Goal: Transaction & Acquisition: Purchase product/service

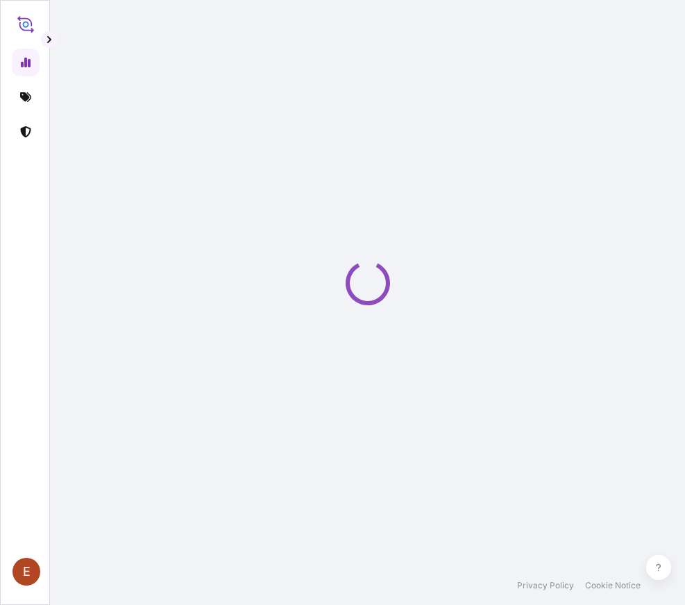
select select "2025"
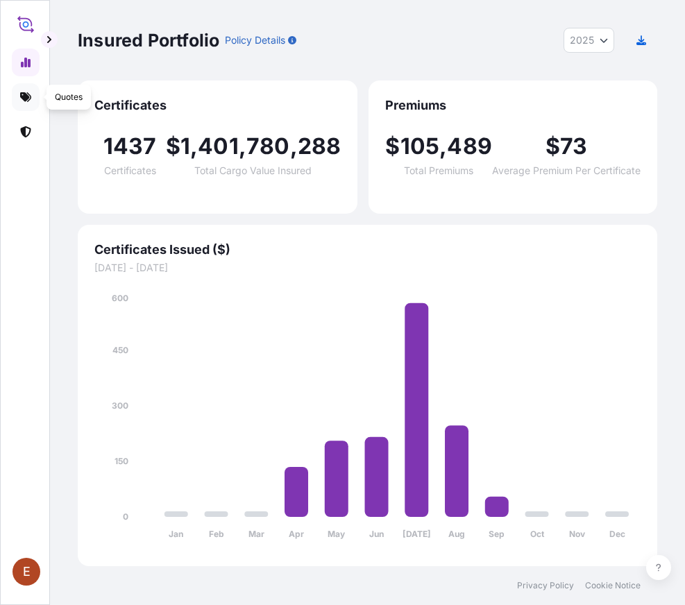
click at [21, 101] on icon at bounding box center [25, 97] width 11 height 11
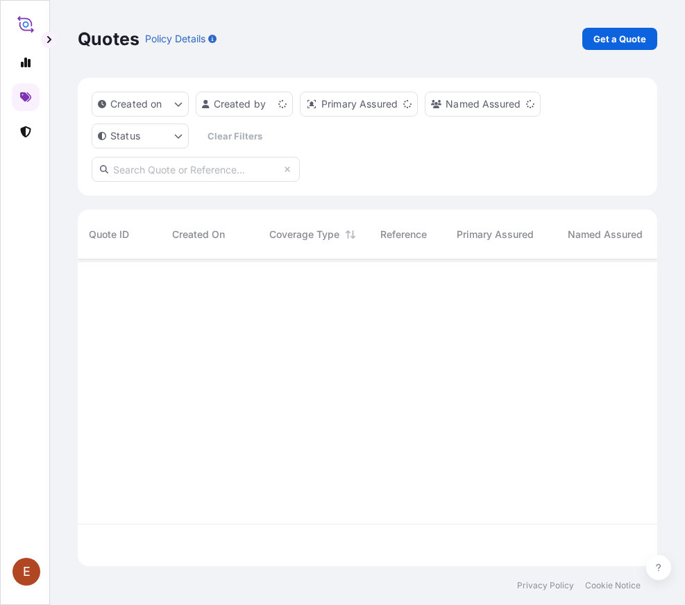
scroll to position [297, 562]
click at [615, 37] on p "Get a Quote" at bounding box center [619, 39] width 53 height 14
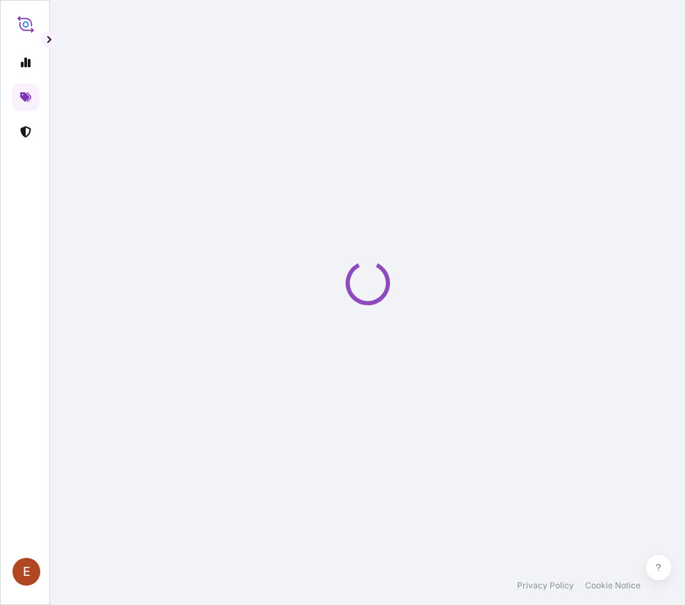
select select "AIR"
select select "27"
select select "Transit"
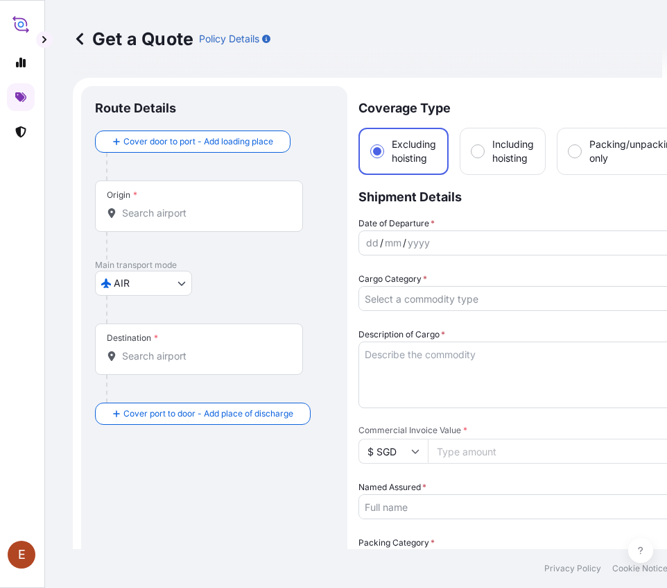
scroll to position [22, 0]
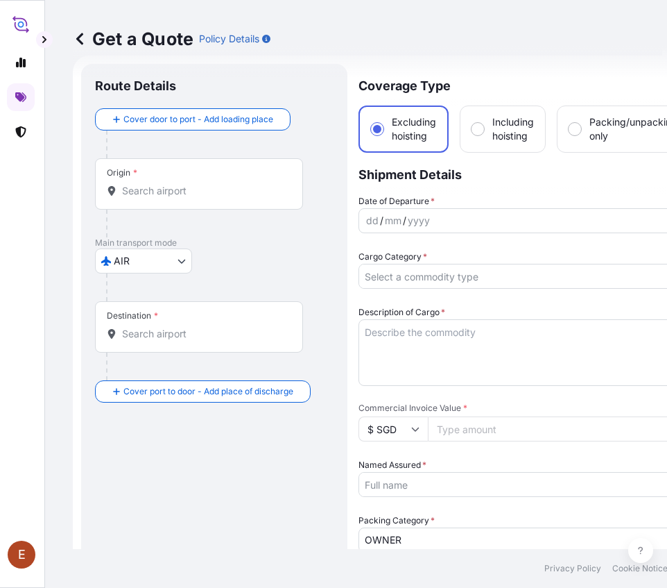
click at [171, 257] on body "E Get a Quote Policy Details Route Details Cover door to port - Add loading pla…" at bounding box center [328, 294] width 667 height 588
click at [159, 194] on input "Origin *" at bounding box center [204, 191] width 164 height 14
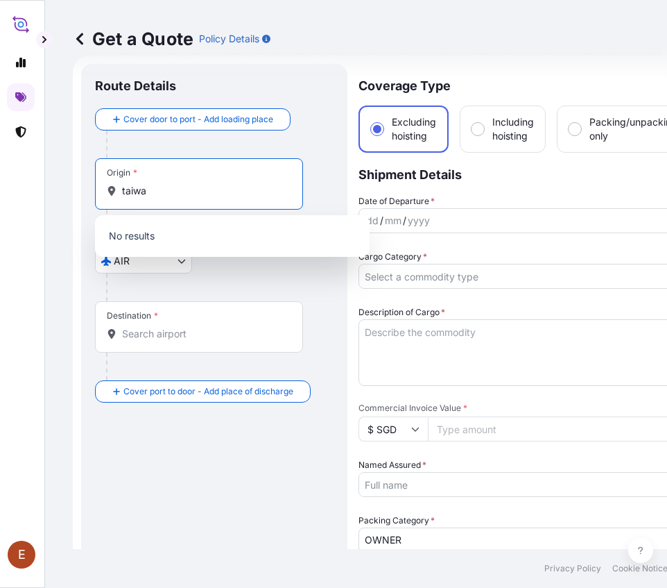
type input "[GEOGRAPHIC_DATA]"
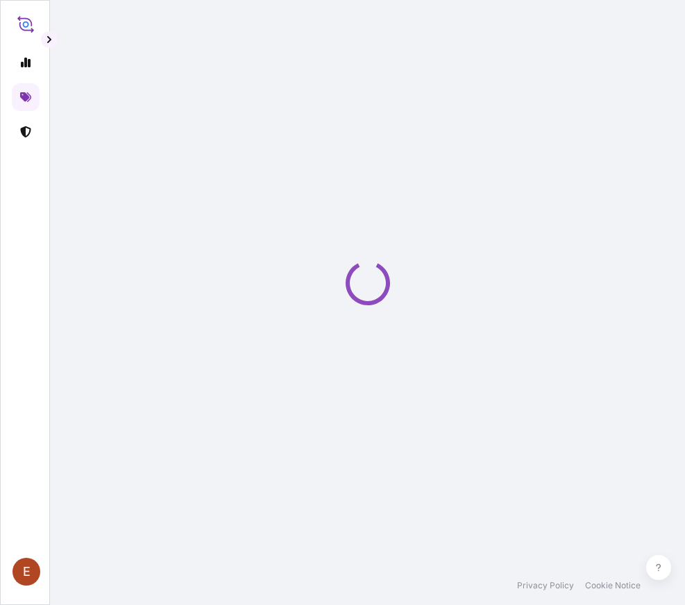
select select "AIR"
select select "27"
select select "Transit"
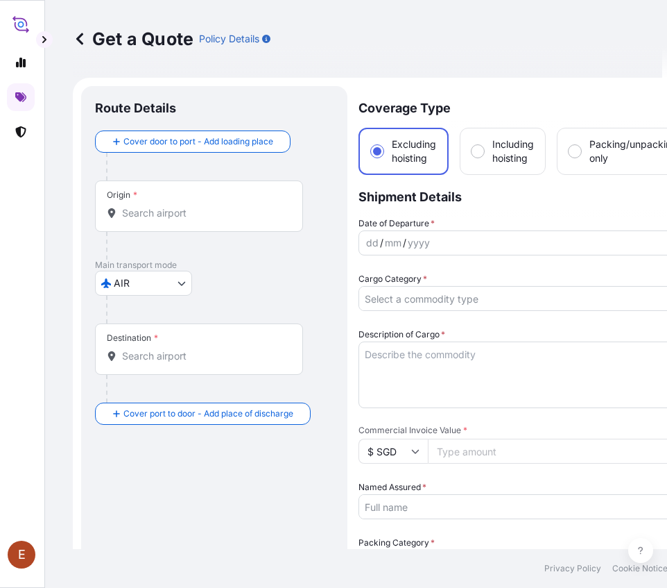
scroll to position [22, 0]
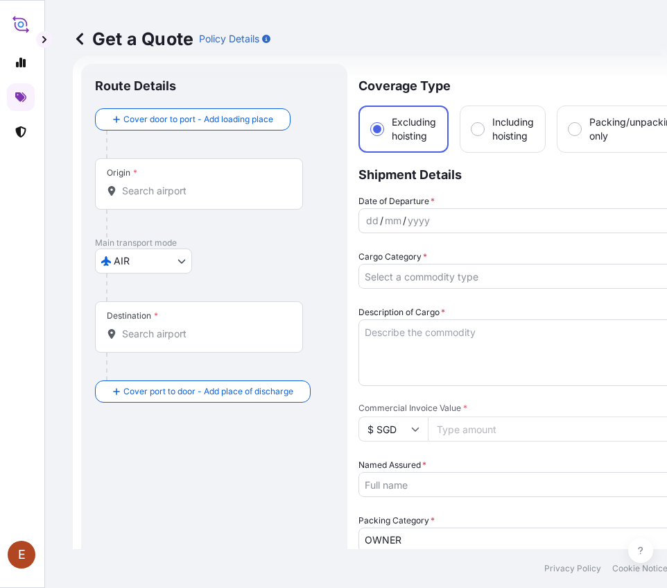
click at [144, 192] on input "Origin *" at bounding box center [204, 191] width 164 height 14
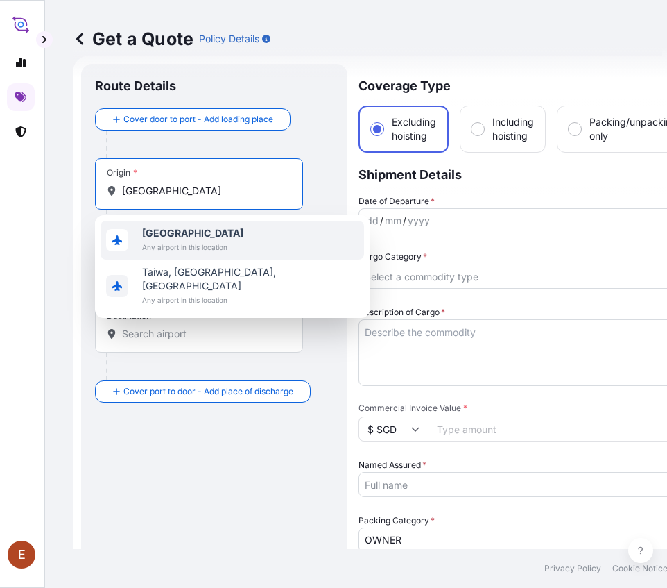
click at [187, 241] on span "Any airport in this location" at bounding box center [192, 247] width 101 height 14
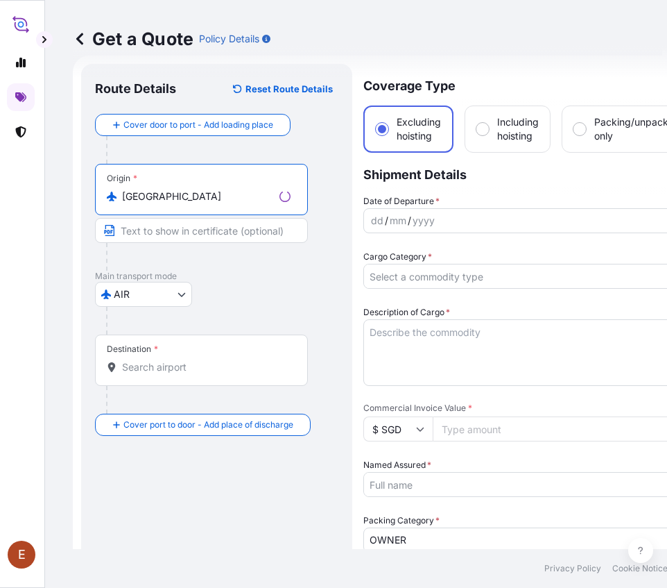
type input "[GEOGRAPHIC_DATA]"
click at [135, 368] on input "Destination *" at bounding box center [206, 367] width 169 height 14
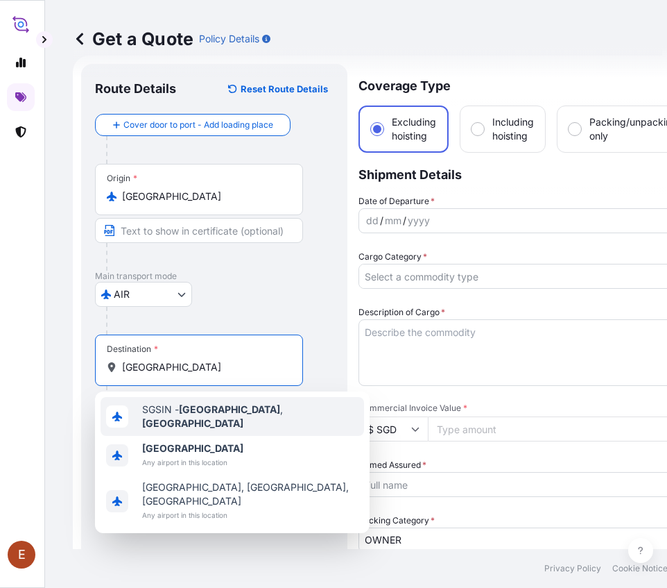
click at [183, 406] on div "SGSIN - [GEOGRAPHIC_DATA] , [GEOGRAPHIC_DATA]" at bounding box center [233, 416] width 264 height 39
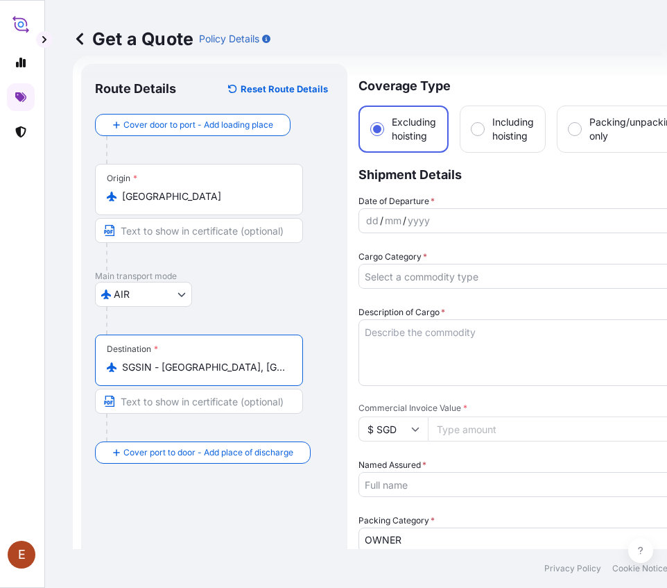
type input "SGSIN - [GEOGRAPHIC_DATA], [GEOGRAPHIC_DATA]"
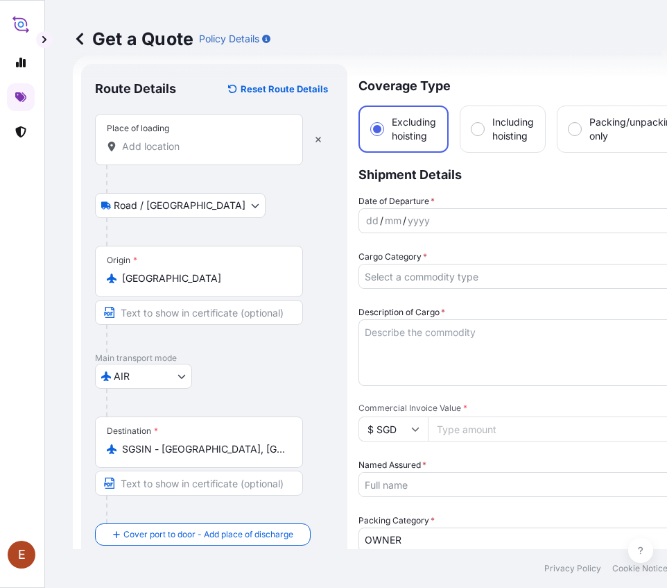
click at [146, 147] on input "Place of loading" at bounding box center [204, 146] width 164 height 14
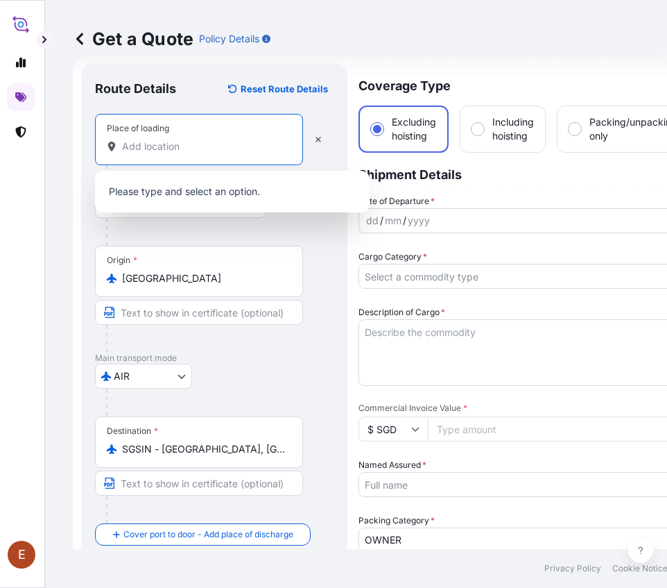
paste input "KALOS GALLERY"
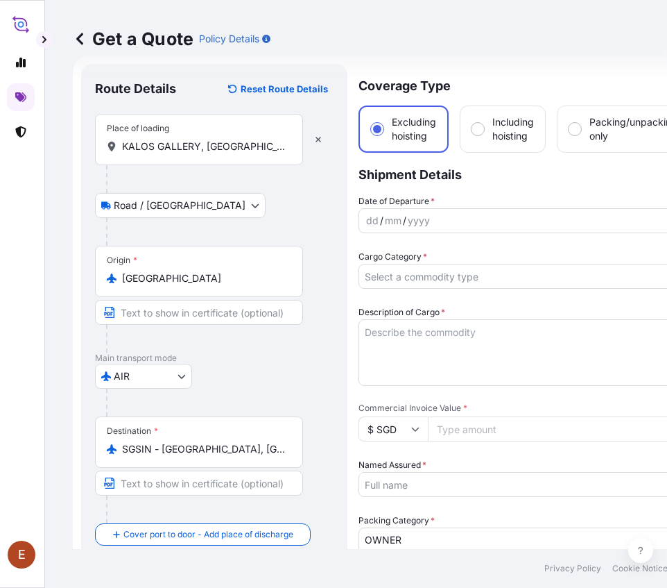
click at [193, 148] on input "KALOS GALLERY, [GEOGRAPHIC_DATA]" at bounding box center [204, 146] width 164 height 14
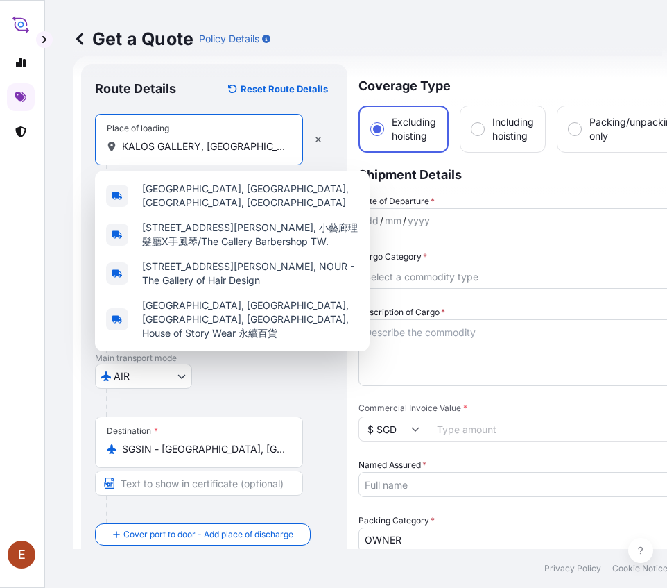
click at [193, 148] on input "KALOS GALLERY, [GEOGRAPHIC_DATA]" at bounding box center [204, 146] width 164 height 14
paste input "[STREET_ADDRESS]"
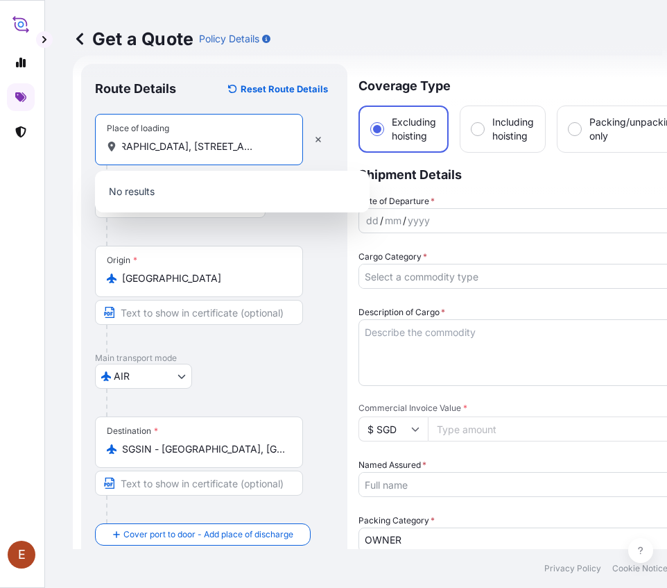
scroll to position [0, 74]
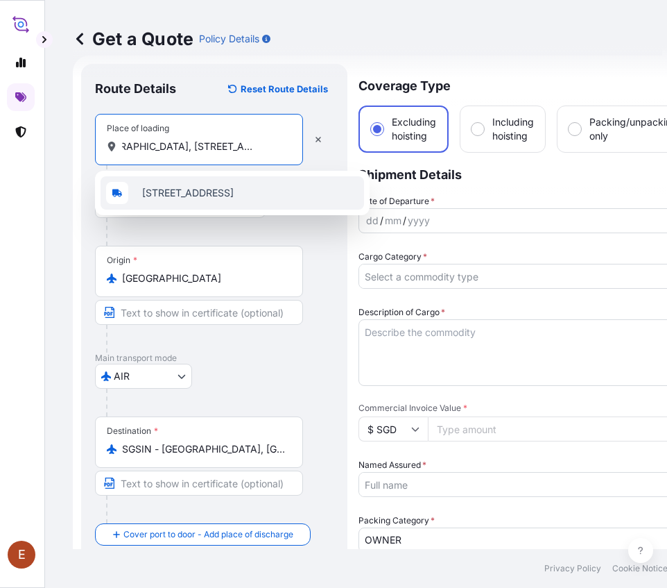
click at [214, 192] on span "[STREET_ADDRESS]" at bounding box center [188, 193] width 92 height 14
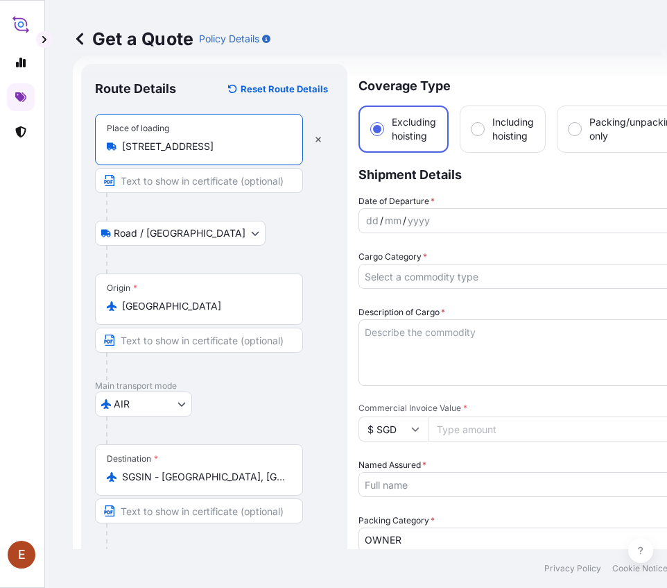
click at [187, 146] on input "[STREET_ADDRESS]" at bounding box center [204, 146] width 164 height 14
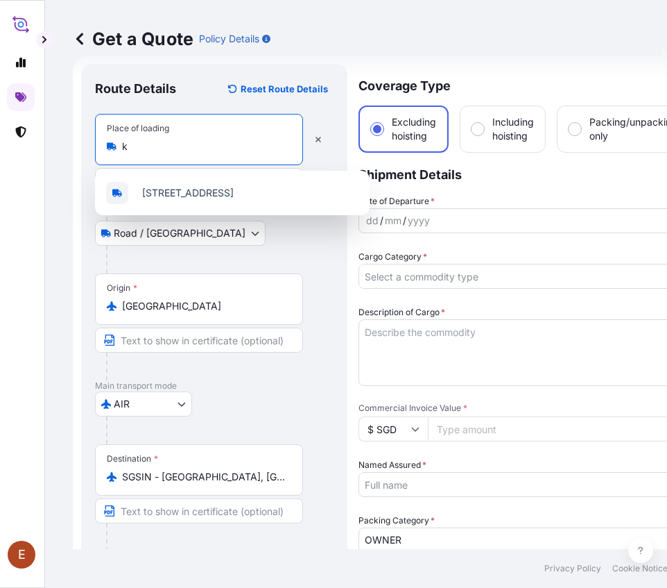
scroll to position [0, 0]
type input "[STREET_ADDRESS]"
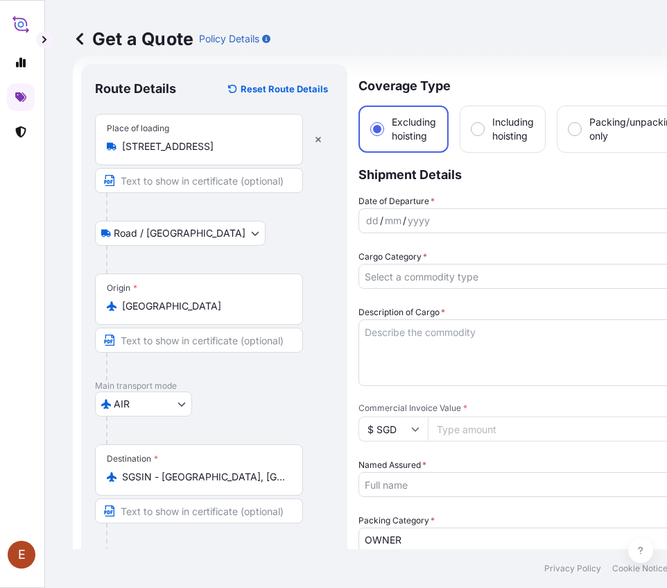
click at [245, 155] on div "Place of loading [GEOGRAPHIC_DATA], [STREET_ADDRESS]" at bounding box center [199, 139] width 208 height 51
click at [245, 153] on input "[STREET_ADDRESS]" at bounding box center [204, 146] width 164 height 14
click at [245, 155] on div "Place of loading [GEOGRAPHIC_DATA], [STREET_ADDRESS]" at bounding box center [199, 139] width 208 height 51
click at [245, 153] on input "[STREET_ADDRESS]" at bounding box center [204, 146] width 164 height 14
click at [245, 155] on div "Place of loading [GEOGRAPHIC_DATA], [STREET_ADDRESS]" at bounding box center [199, 139] width 208 height 51
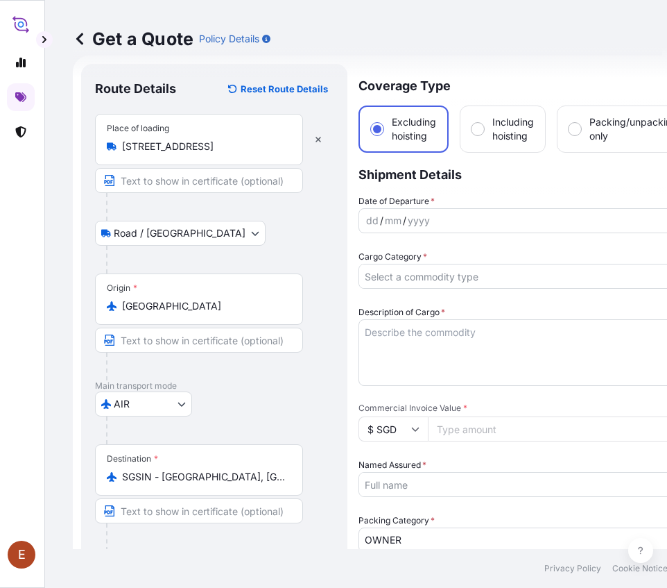
click at [245, 153] on input "[STREET_ADDRESS]" at bounding box center [204, 146] width 164 height 14
click at [246, 149] on input "[STREET_ADDRESS]" at bounding box center [204, 146] width 164 height 14
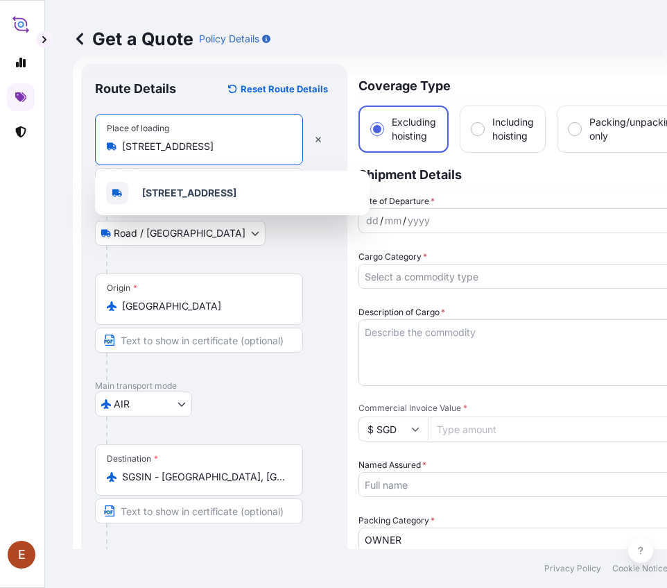
click at [246, 149] on input "[STREET_ADDRESS]" at bounding box center [204, 146] width 164 height 14
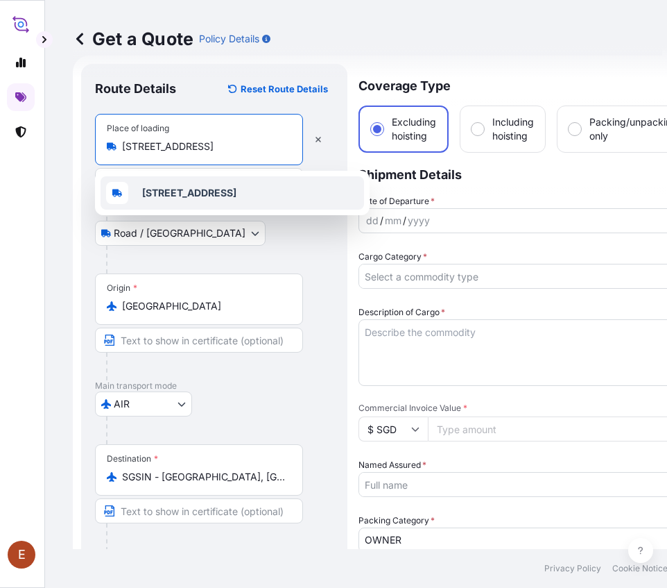
click at [237, 190] on b "[STREET_ADDRESS]" at bounding box center [189, 193] width 94 height 12
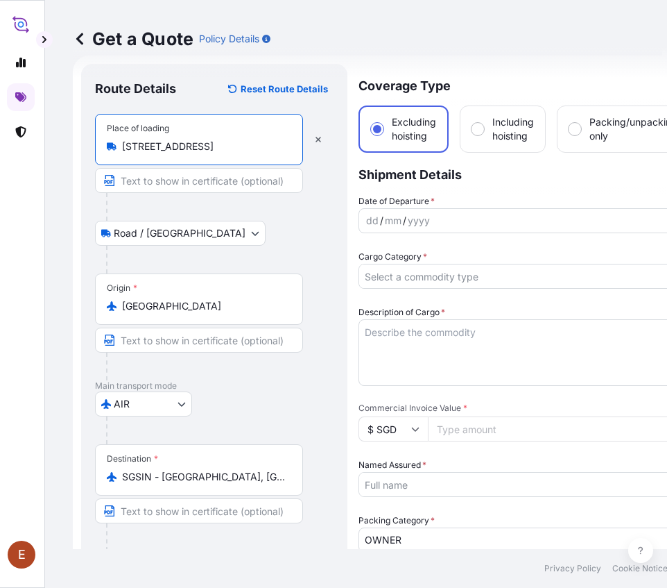
click at [411, 210] on div "dd / mm / yyyy" at bounding box center [511, 220] width 305 height 25
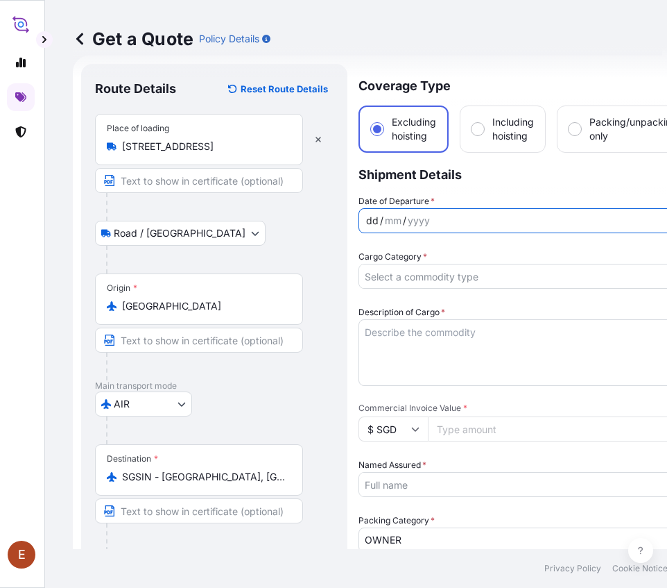
click at [423, 221] on div "yyyy" at bounding box center [419, 220] width 25 height 17
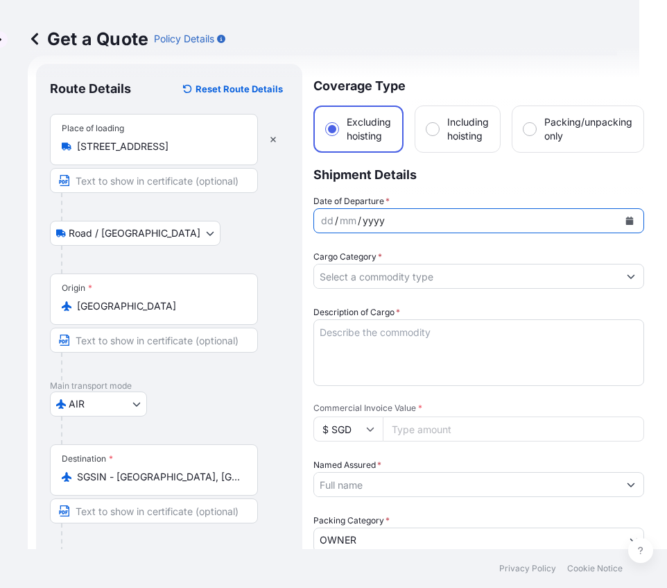
click at [632, 214] on button "Calendar" at bounding box center [630, 221] width 22 height 22
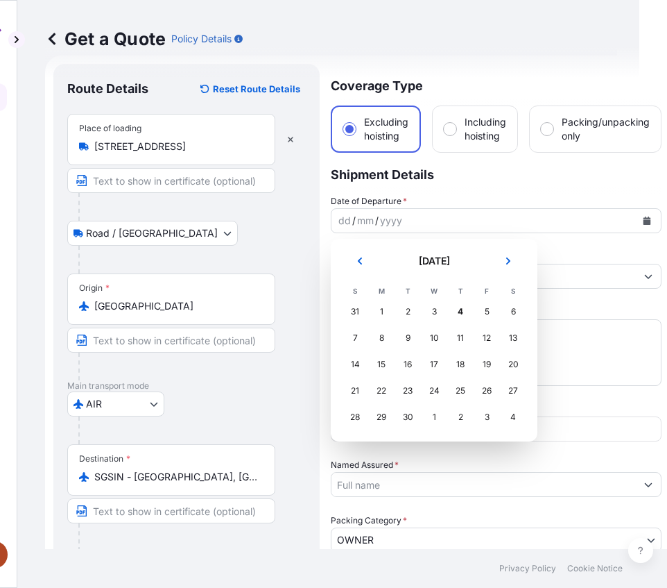
scroll to position [0, 33]
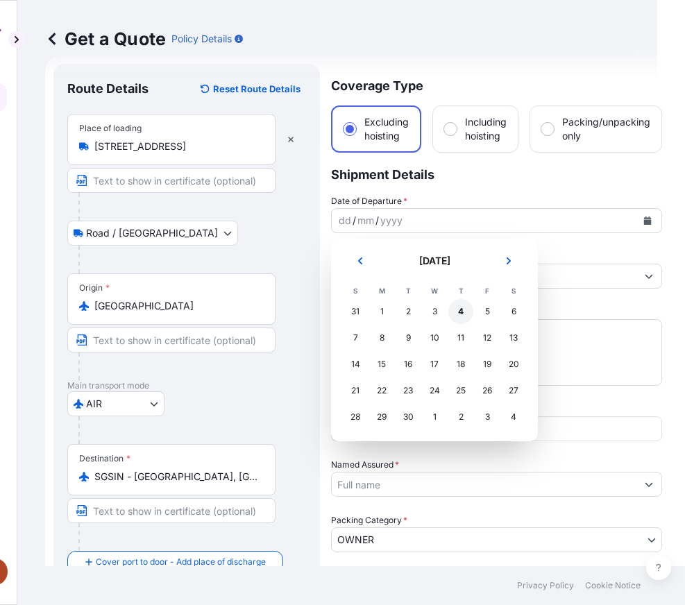
click at [463, 313] on div "4" at bounding box center [460, 311] width 25 height 25
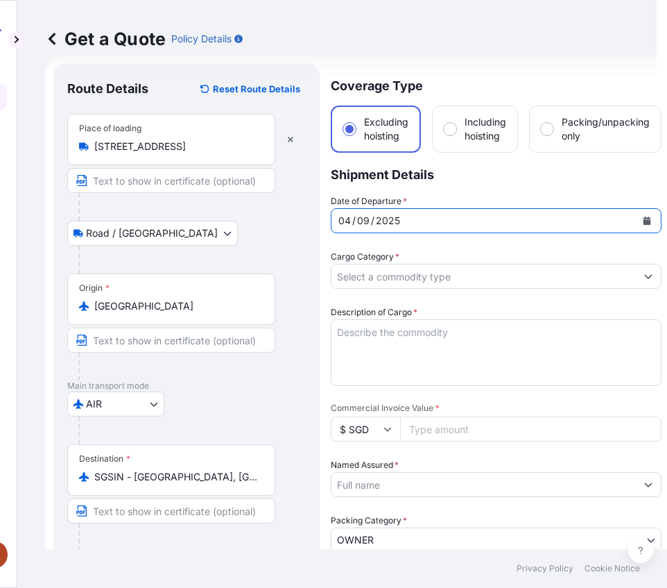
click at [416, 278] on input "Cargo Category *" at bounding box center [484, 276] width 305 height 25
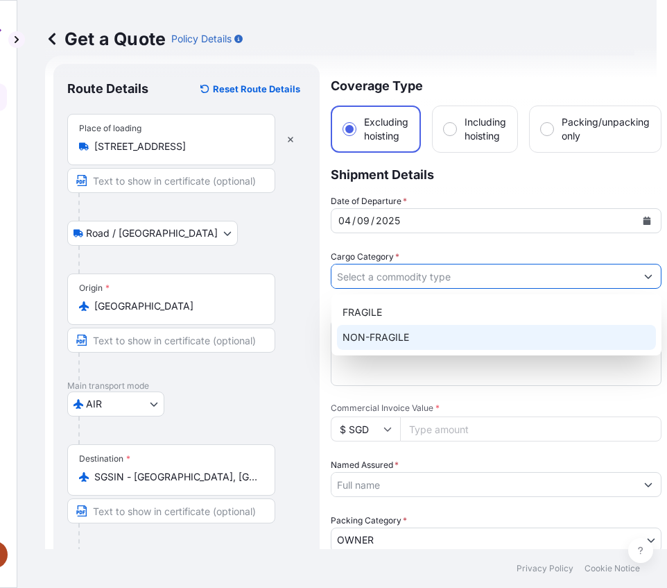
click at [404, 333] on div "NON-FRAGILE" at bounding box center [496, 337] width 319 height 25
type input "NON-FRAGILE"
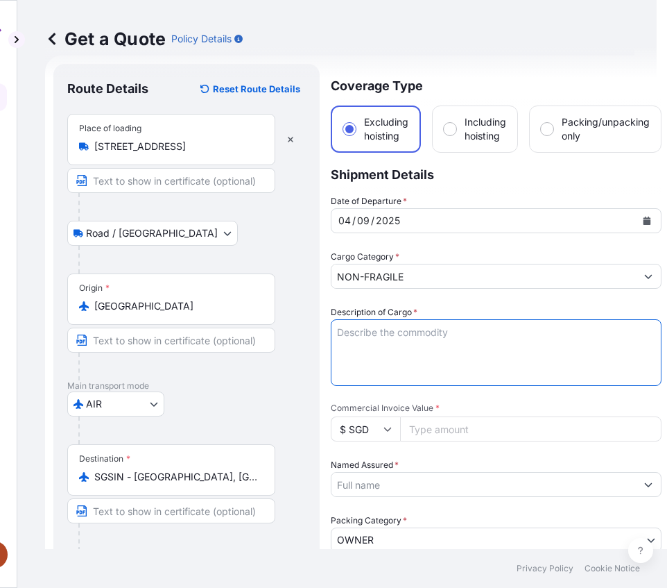
click at [404, 333] on textarea "Description of Cargo *" at bounding box center [496, 352] width 331 height 67
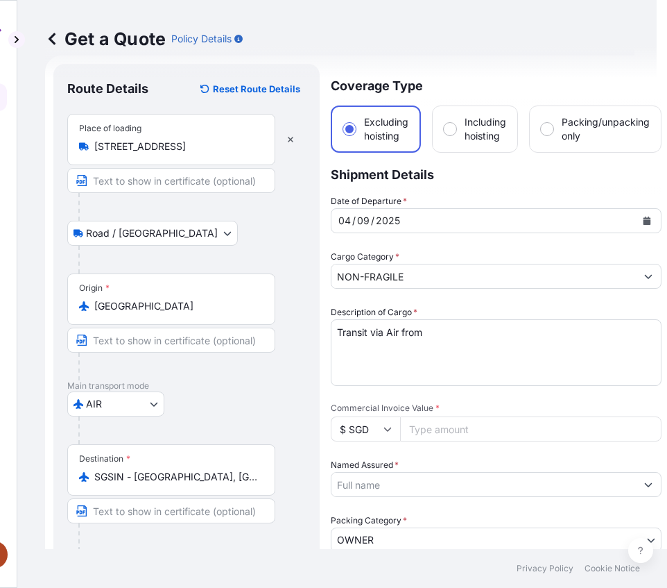
click at [460, 334] on textarea "Transit via Air from" at bounding box center [496, 352] width 331 height 67
paste textarea "[GEOGRAPHIC_DATA], [STREET_ADDRESS]"
click at [395, 345] on textarea "Transit via Air from [GEOGRAPHIC_DATA], [STREET_ADDRESS] to" at bounding box center [496, 352] width 331 height 67
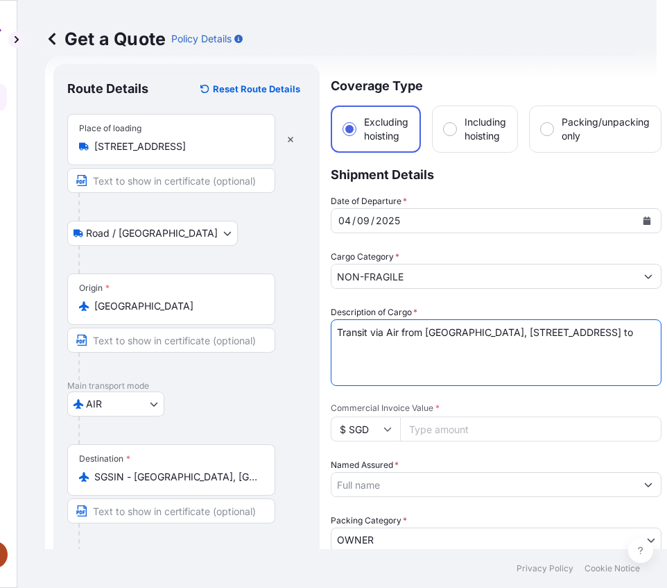
paste textarea "Les Maisons, [STREET_ADDRESS]"
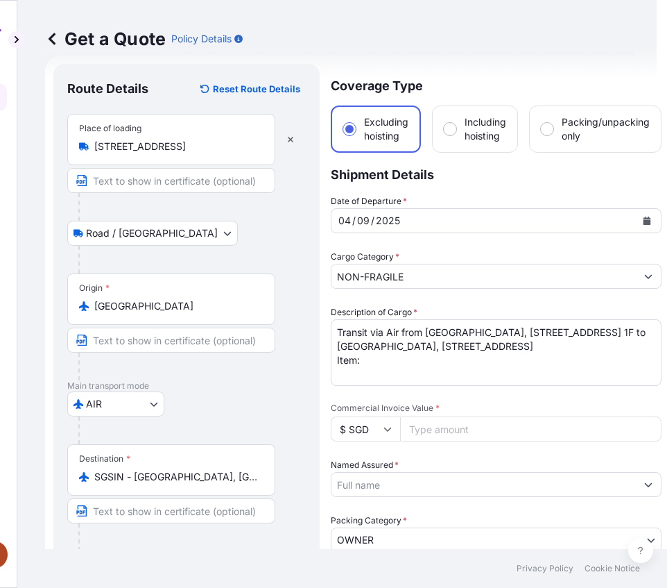
drag, startPoint x: 364, startPoint y: 371, endPoint x: 386, endPoint y: 366, distance: 22.7
click at [378, 368] on textarea "Transit via Air from [GEOGRAPHIC_DATA], [STREET_ADDRESS] 1F to [GEOGRAPHIC_DATA…" at bounding box center [496, 352] width 331 height 67
click at [386, 366] on textarea "Transit via Air from [GEOGRAPHIC_DATA], [STREET_ADDRESS] 1F to [GEOGRAPHIC_DATA…" at bounding box center [496, 352] width 331 height 67
paste textarea "Artist: [PERSON_NAME]: TAICHI Medium: Steel Year: nil Origin: [GEOGRAPHIC_DATA]"
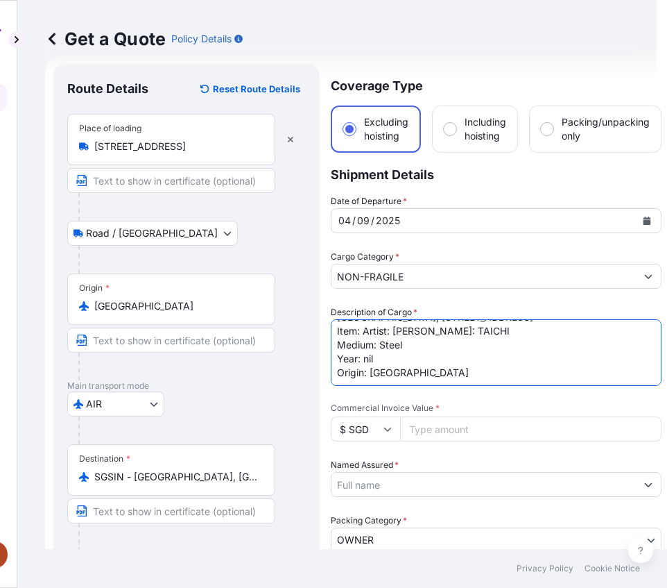
scroll to position [0, 0]
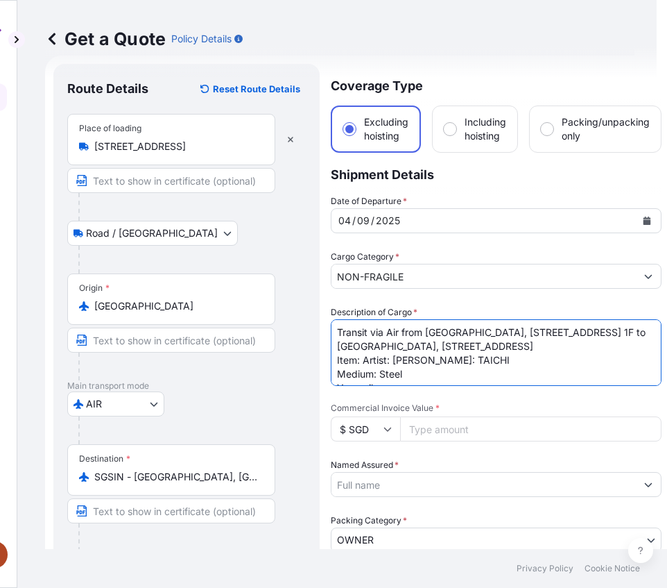
drag, startPoint x: 364, startPoint y: 371, endPoint x: 284, endPoint y: 368, distance: 79.8
click at [284, 368] on form "Route Details Reset Route Details Place of loading [GEOGRAPHIC_DATA], [GEOGRAPH…" at bounding box center [351, 499] width 612 height 886
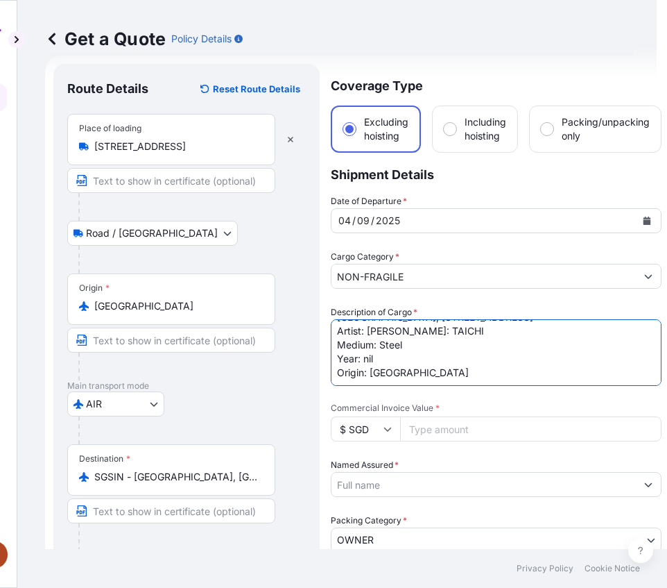
drag, startPoint x: 399, startPoint y: 375, endPoint x: 404, endPoint y: 399, distance: 24.8
click at [404, 399] on div "Date of Departure * [DATE] Cargo Category * NON-FRAGILE Description of Cargo * …" at bounding box center [496, 512] width 331 height 636
click at [422, 366] on textarea "Transit via Air from [GEOGRAPHIC_DATA], [STREET_ADDRESS] 1F to [GEOGRAPHIC_DATA…" at bounding box center [496, 352] width 331 height 67
click at [359, 377] on textarea "Transit via Air from [GEOGRAPHIC_DATA], [STREET_ADDRESS] 1F to [GEOGRAPHIC_DATA…" at bounding box center [496, 352] width 331 height 67
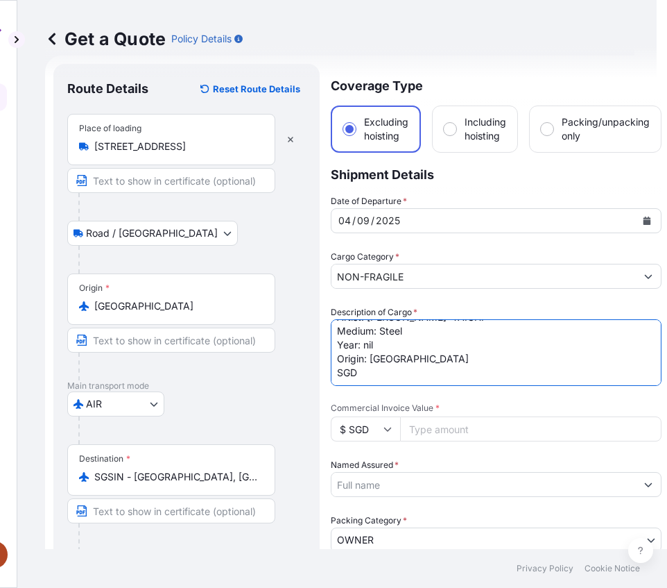
paste textarea "149,852.28"
type textarea "Transit via Air from [GEOGRAPHIC_DATA], [STREET_ADDRESS] 1F to [GEOGRAPHIC_DATA…"
click at [380, 486] on input "Named Assured *" at bounding box center [484, 484] width 305 height 25
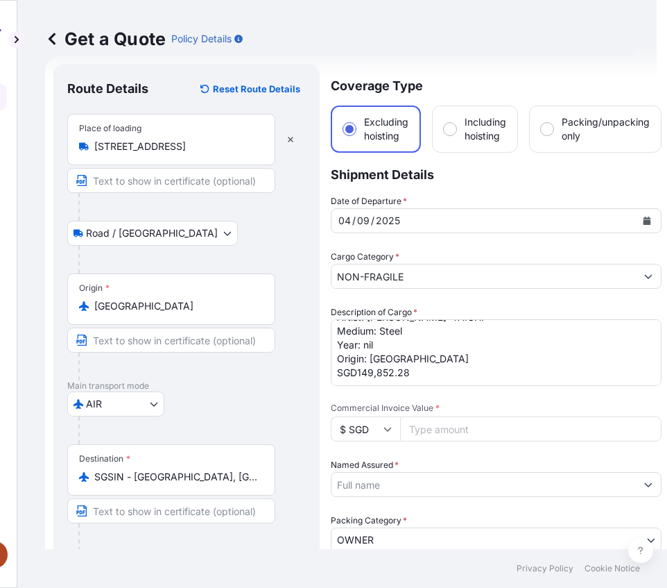
click at [409, 482] on input "Named Assured *" at bounding box center [484, 484] width 305 height 25
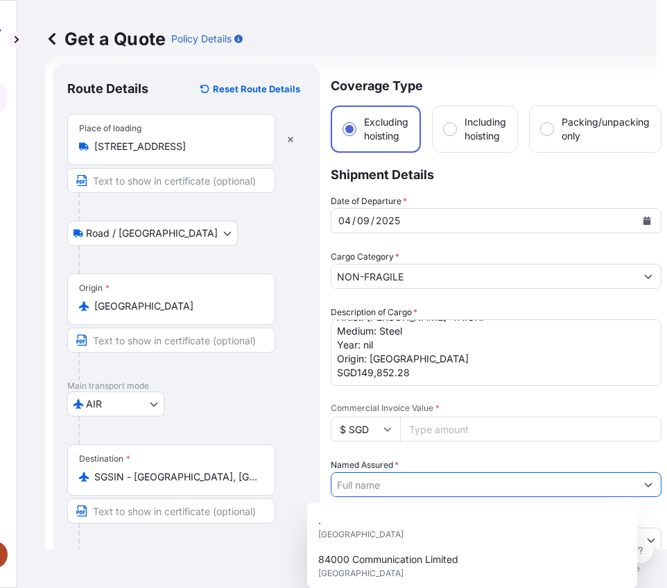
paste input "RAVEL INTERNATIONAL LIMITED"
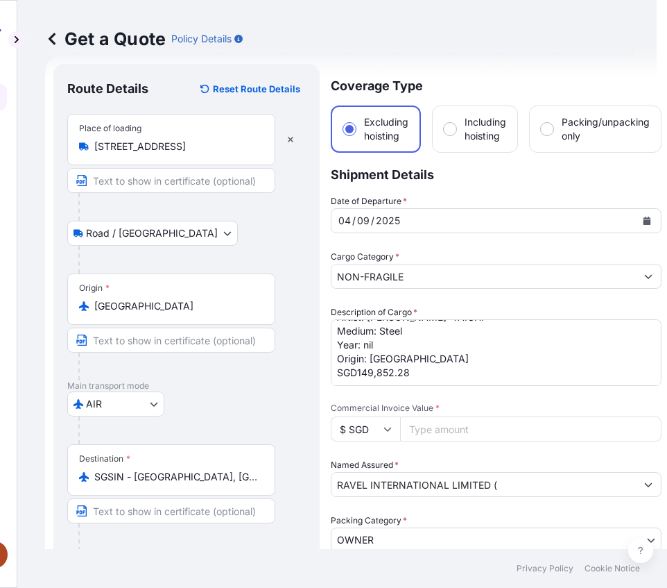
click at [542, 488] on input "RAVEL INTERNATIONAL LIMITED (" at bounding box center [484, 484] width 305 height 25
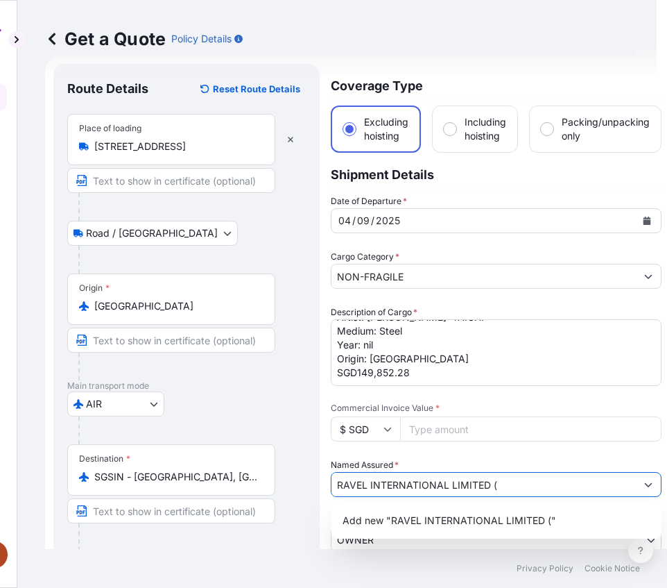
paste input "AMIM253607KHKH"
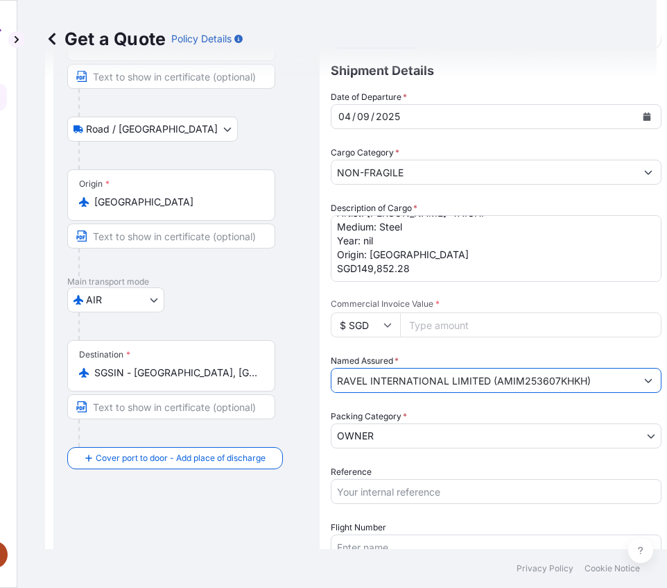
scroll to position [230, 0]
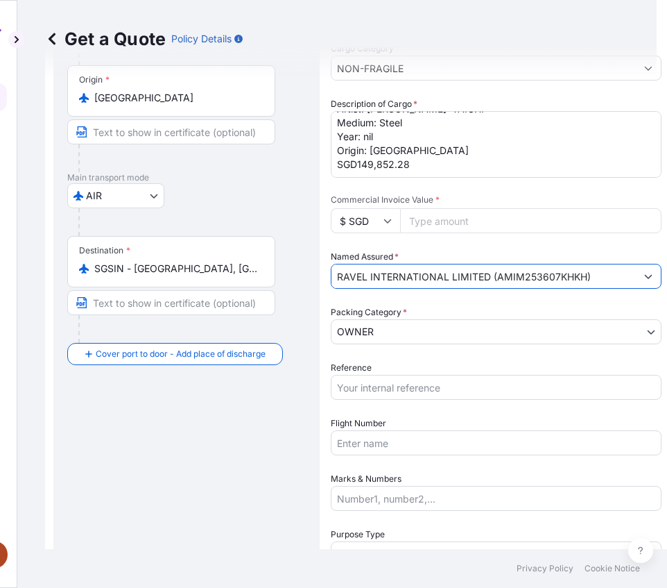
type input "RAVEL INTERNATIONAL LIMITED (AMIM253607KHKH)"
click at [424, 389] on input "Reference" at bounding box center [496, 387] width 331 height 25
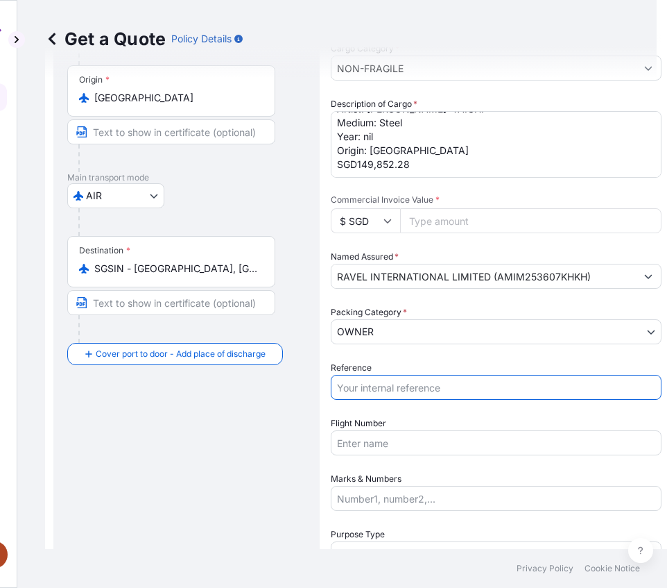
paste input "AMIM253607KHKH"
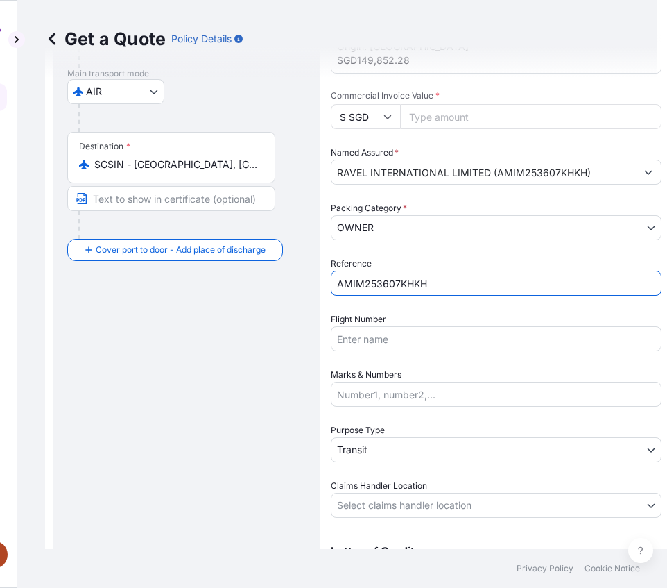
type input "AMIM253607KHKH"
click at [392, 517] on body "E Get a Quote Policy Details Route Details Reset Route Details Place of loading…" at bounding box center [300, 294] width 667 height 588
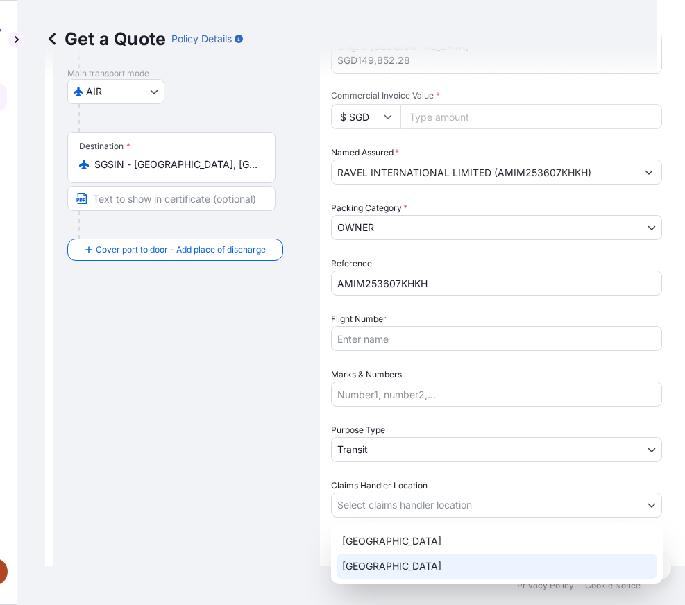
click at [386, 565] on div "[GEOGRAPHIC_DATA]" at bounding box center [497, 566] width 321 height 25
select select "[GEOGRAPHIC_DATA]"
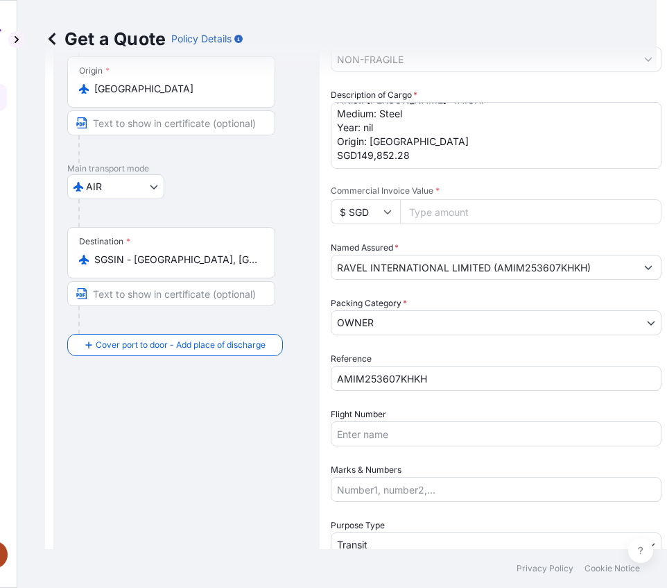
scroll to position [126, 0]
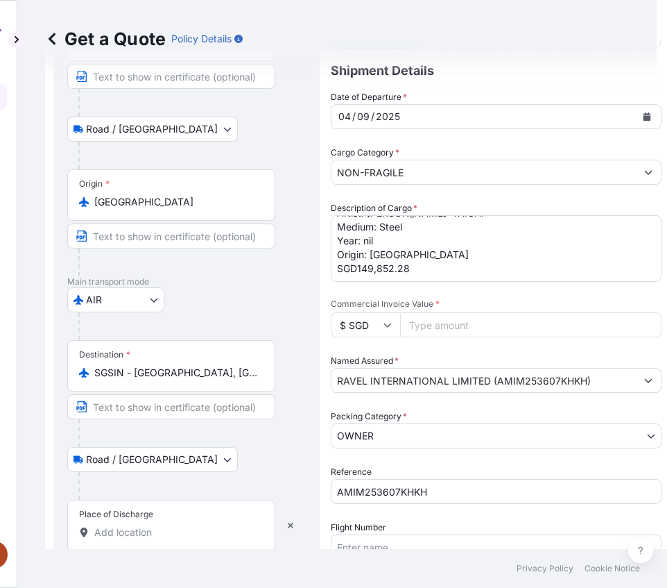
click at [181, 518] on div "Place of Discharge" at bounding box center [171, 525] width 208 height 51
click at [181, 525] on input "Place of Discharge" at bounding box center [176, 532] width 164 height 14
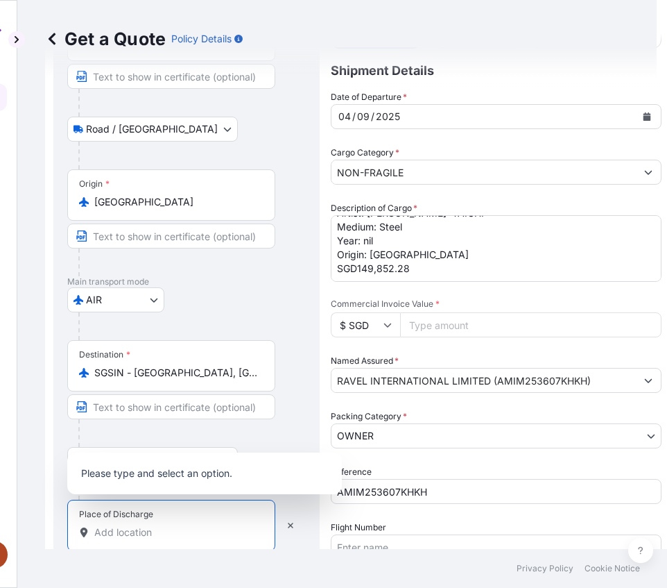
paste input "Les Maisons, [STREET_ADDRESS]"
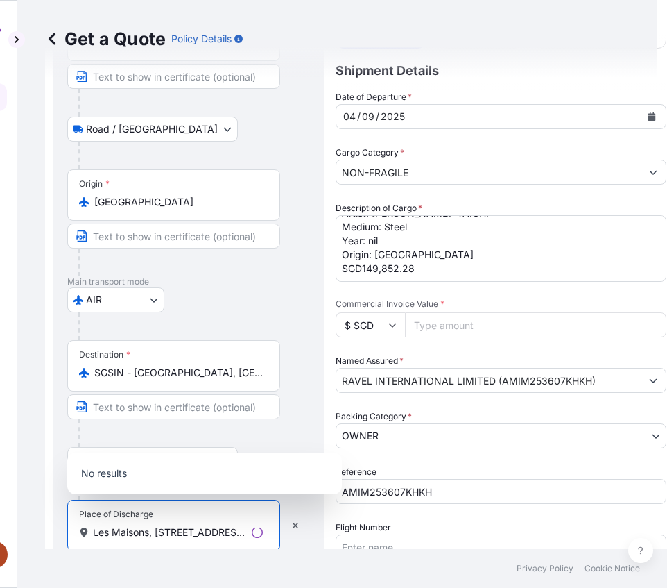
scroll to position [0, 69]
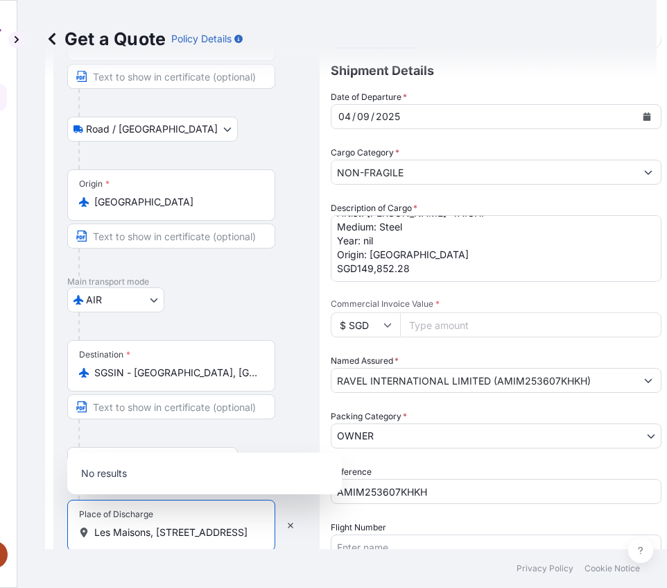
click at [154, 528] on input "Les Maisons, [STREET_ADDRESS]" at bounding box center [176, 532] width 164 height 14
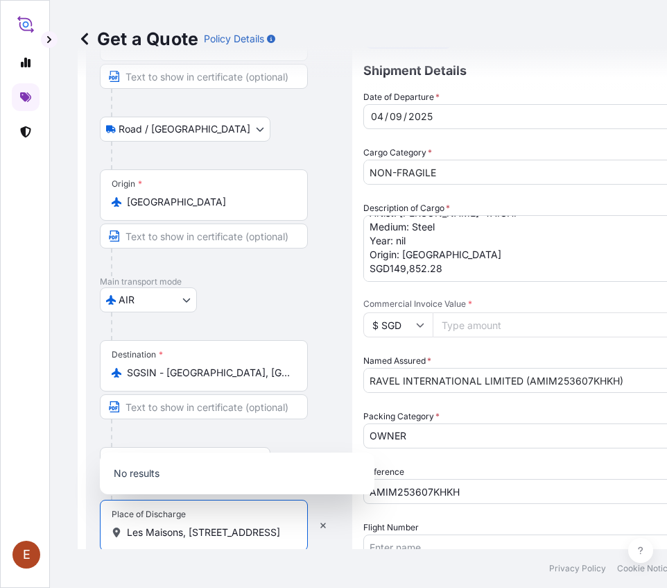
scroll to position [0, 0]
drag, startPoint x: 173, startPoint y: 529, endPoint x: -6, endPoint y: 510, distance: 180.7
click at [0, 510] on html "E Get a Quote Policy Details Route Details Reset Route Details Place of loading…" at bounding box center [333, 294] width 667 height 588
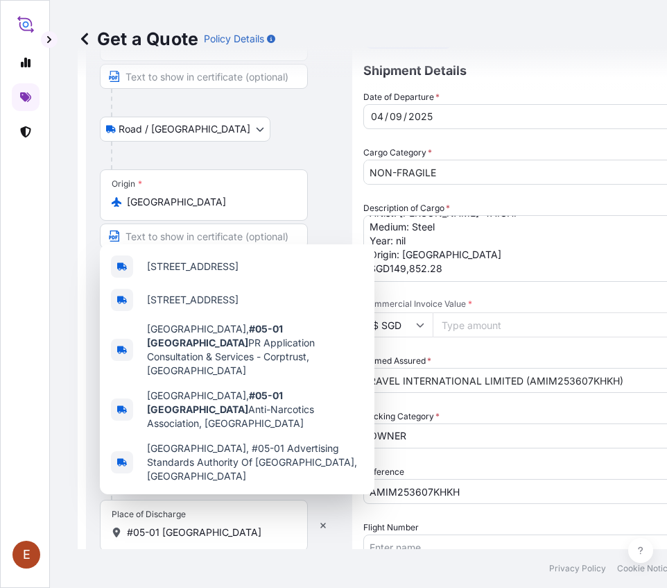
click at [0, 526] on html "0 options available. 5 options available. 5 options available. E Get a Quote Po…" at bounding box center [333, 294] width 667 height 588
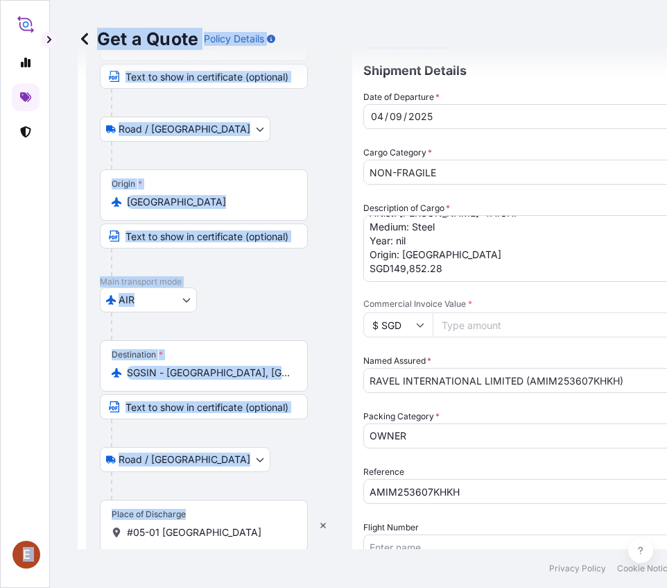
click at [245, 546] on div "Place of Discharge #05-01 [GEOGRAPHIC_DATA]" at bounding box center [204, 525] width 208 height 51
click at [245, 539] on input "#05-01 [GEOGRAPHIC_DATA]" at bounding box center [209, 532] width 164 height 14
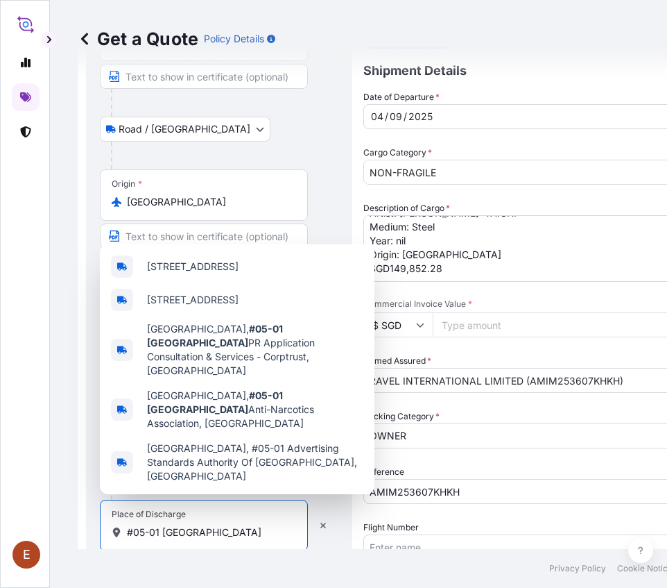
drag, startPoint x: 241, startPoint y: 532, endPoint x: 78, endPoint y: 529, distance: 163.1
click at [78, 529] on form "Route Details Reset Route Details Place of loading [GEOGRAPHIC_DATA], [GEOGRAPH…" at bounding box center [384, 394] width 612 height 886
paste input "[STREET_ADDRESS]"
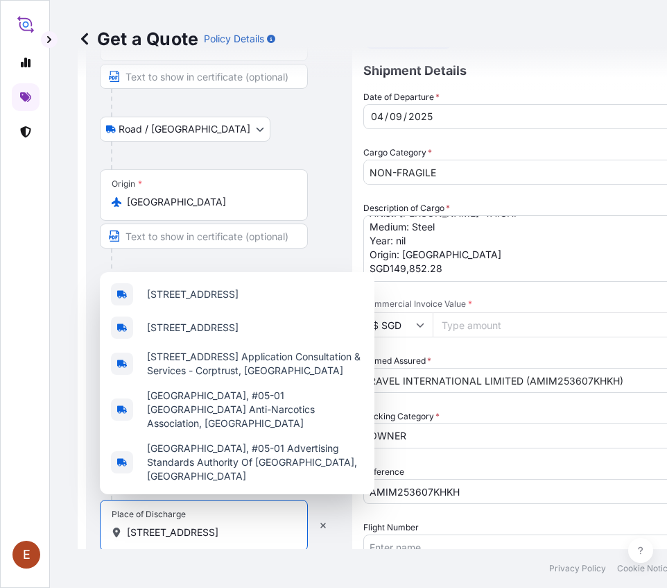
scroll to position [0, 44]
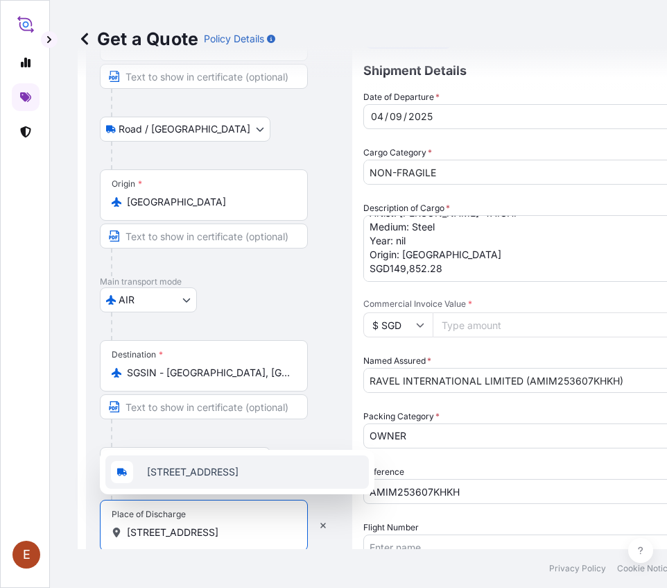
click at [268, 455] on div "[STREET_ADDRESS]" at bounding box center [237, 471] width 264 height 33
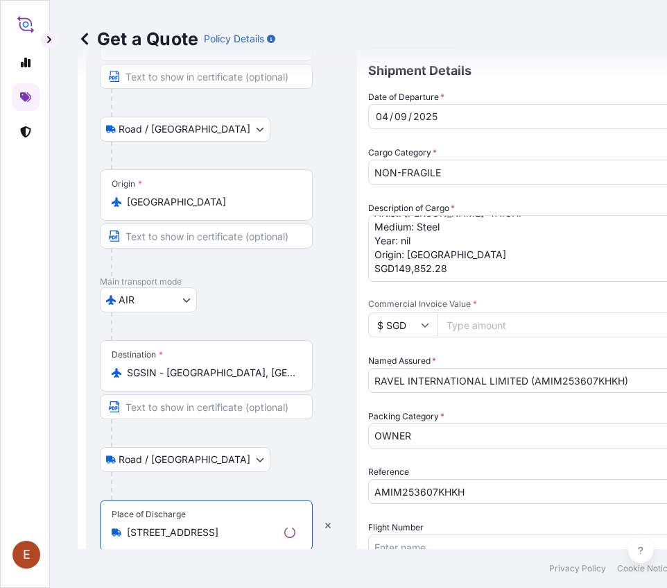
scroll to position [0, 0]
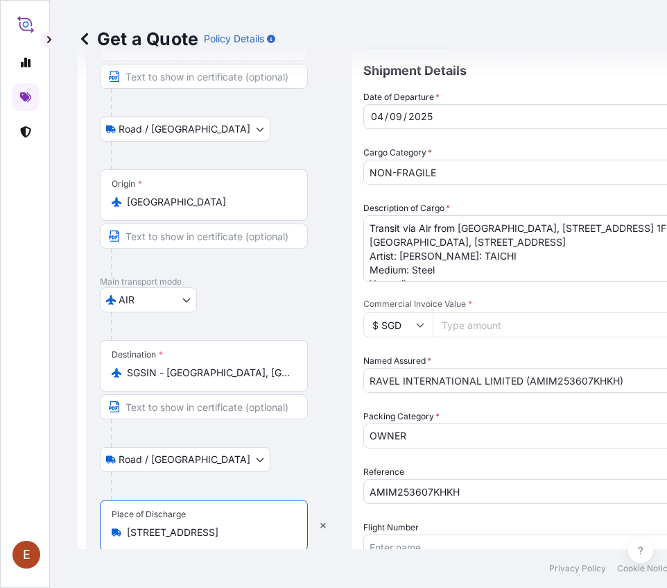
type input "[STREET_ADDRESS]"
click at [494, 335] on input "Commercial Invoice Value *" at bounding box center [564, 324] width 262 height 25
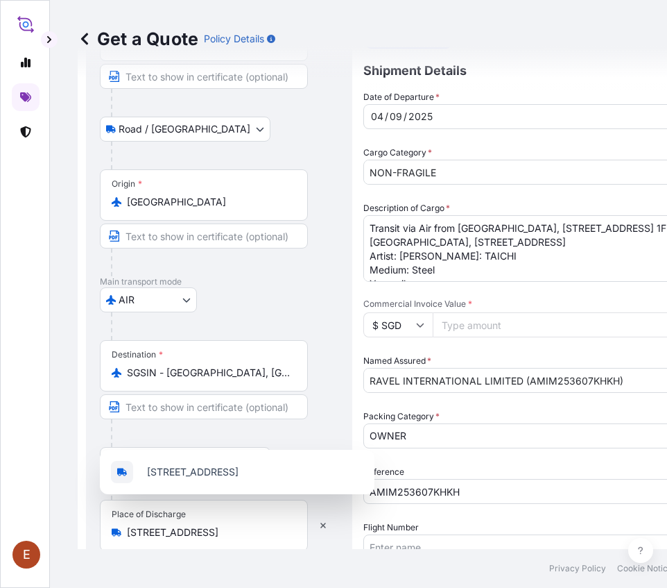
paste input "149852.28"
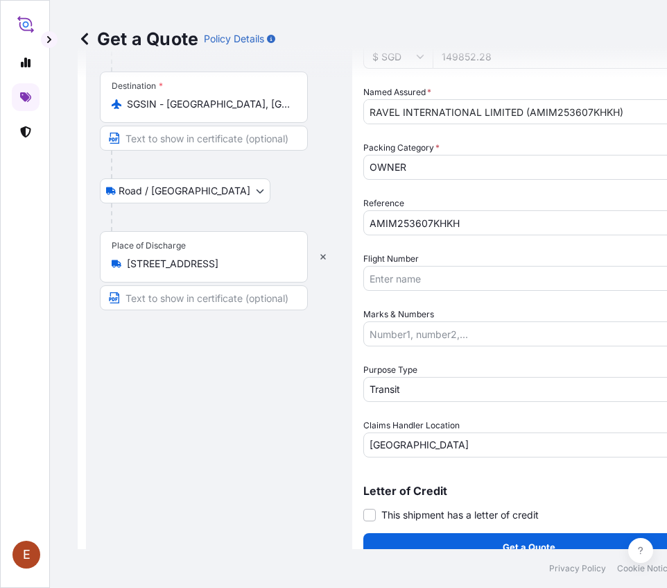
scroll to position [398, 0]
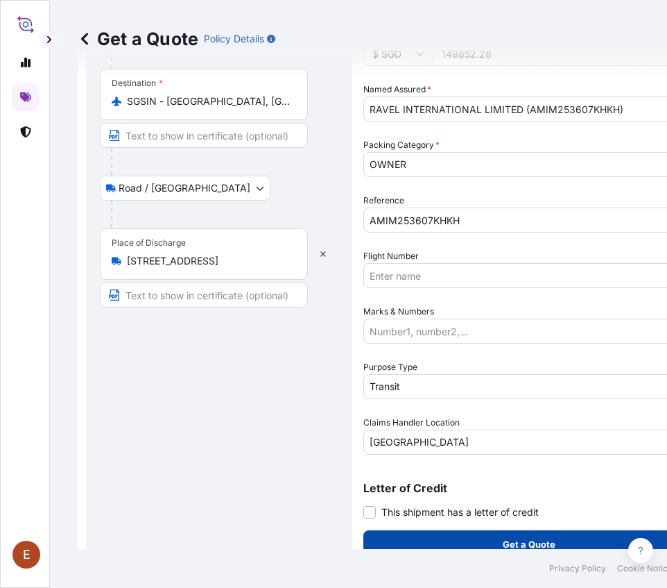
type input "149852.28"
click at [537, 537] on p "Get a Quote" at bounding box center [529, 544] width 53 height 14
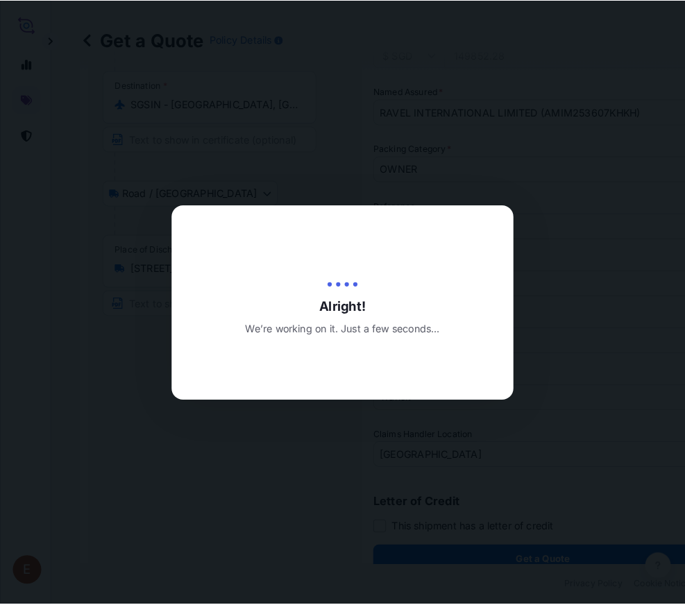
scroll to position [0, 0]
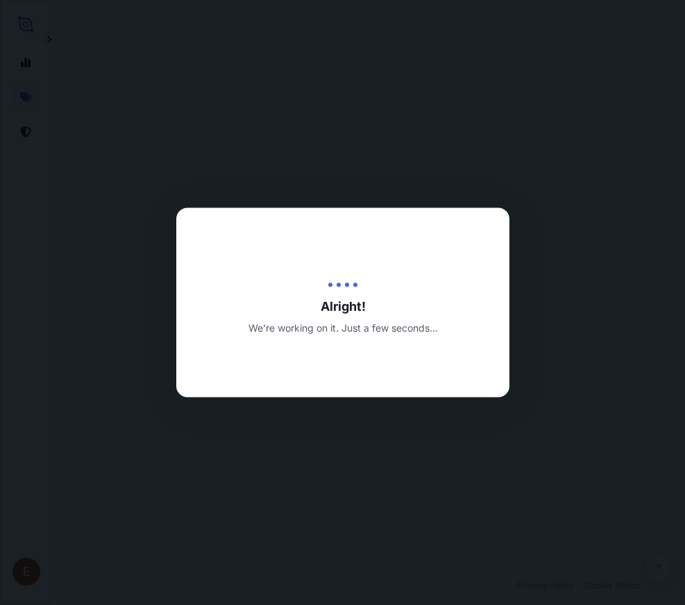
select select "Road / [GEOGRAPHIC_DATA]"
select select "AIR"
select select "Road / [GEOGRAPHIC_DATA]"
select select "Transit"
select select "[GEOGRAPHIC_DATA]"
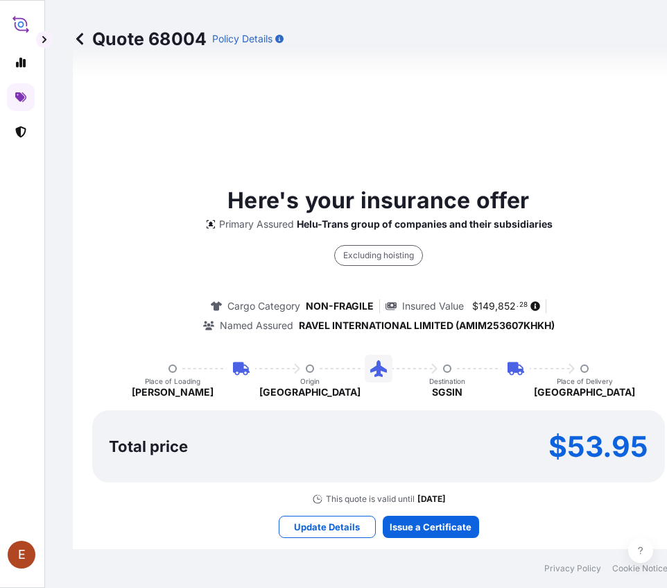
scroll to position [1353, 0]
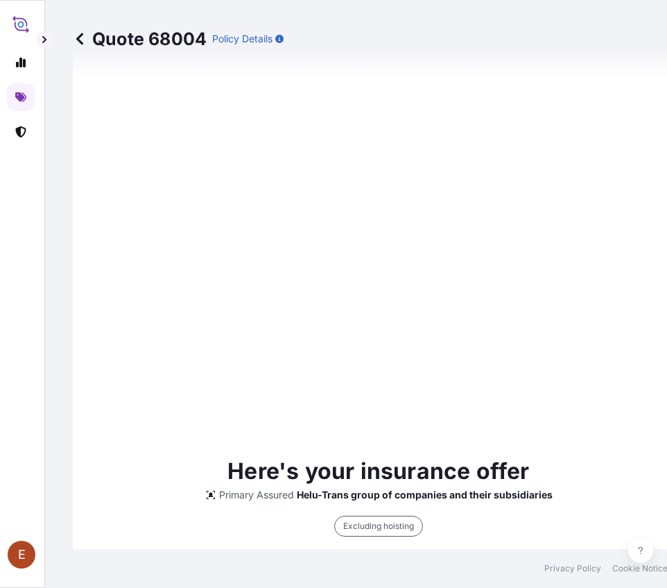
type input "[DATE]"
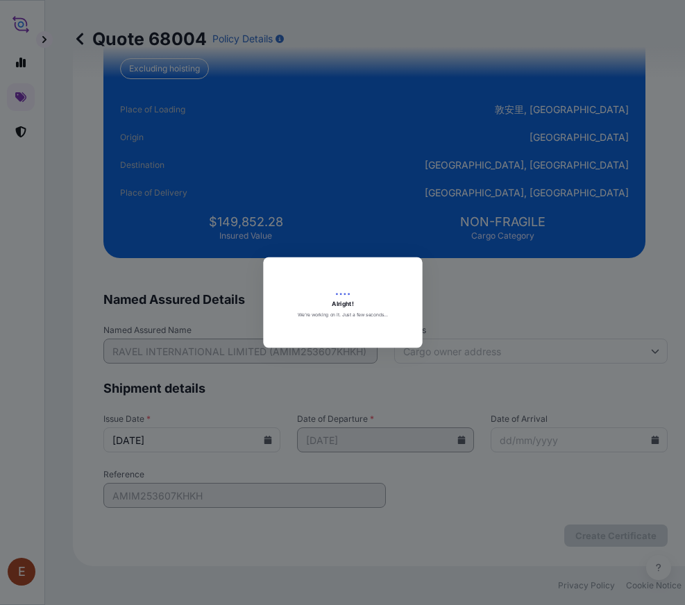
scroll to position [3160, 0]
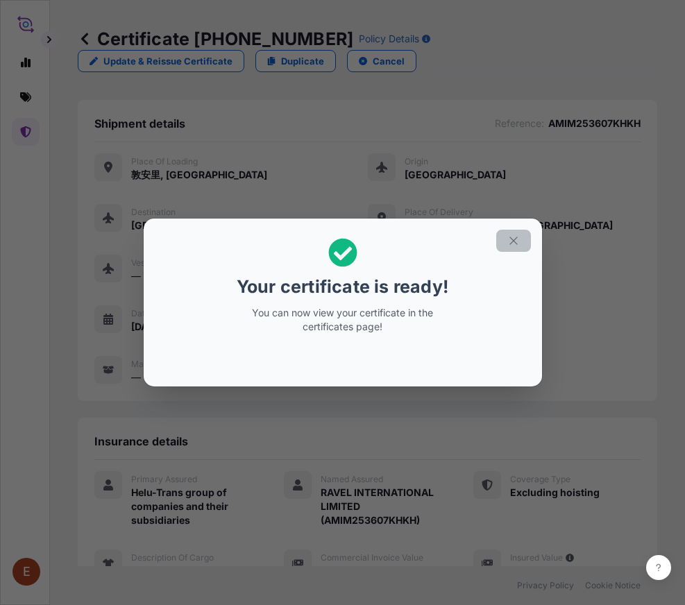
click at [518, 239] on icon "button" at bounding box center [513, 241] width 12 height 12
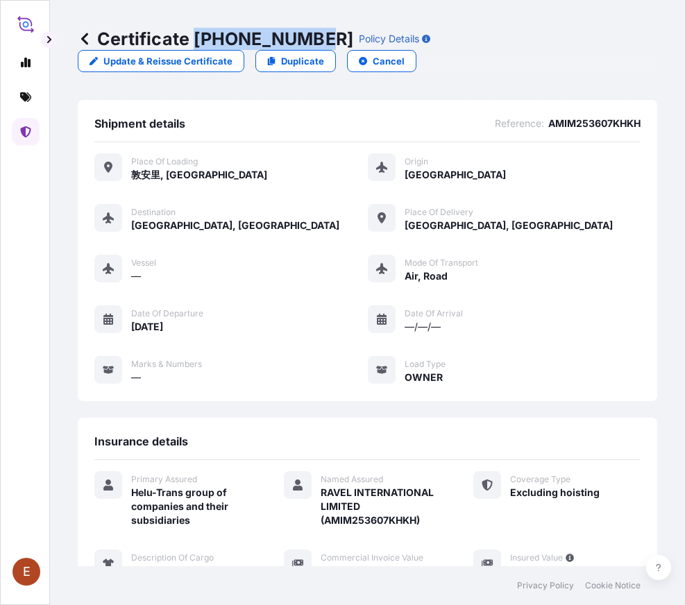
drag, startPoint x: 195, startPoint y: 35, endPoint x: 312, endPoint y: 38, distance: 117.3
click at [312, 38] on p "Certificate [PHONE_NUMBER]" at bounding box center [215, 39] width 275 height 22
copy p "[PHONE_NUMBER]"
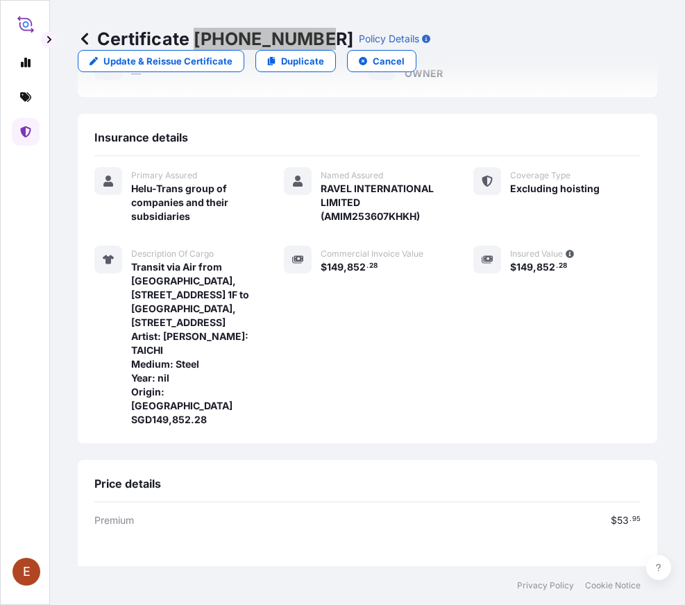
scroll to position [312, 0]
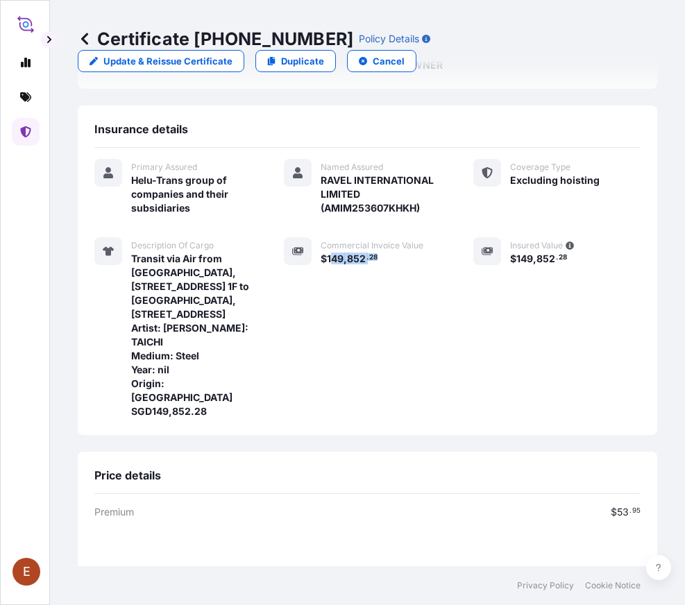
drag, startPoint x: 323, startPoint y: 254, endPoint x: 377, endPoint y: 255, distance: 53.4
click at [377, 255] on div "$ 149 , 852 . 28" at bounding box center [386, 258] width 130 height 15
drag, startPoint x: 322, startPoint y: 261, endPoint x: 391, endPoint y: 261, distance: 69.4
click at [391, 261] on div "$ 149 , 852 . 28" at bounding box center [386, 258] width 130 height 15
copy span "149 , 852 . 28"
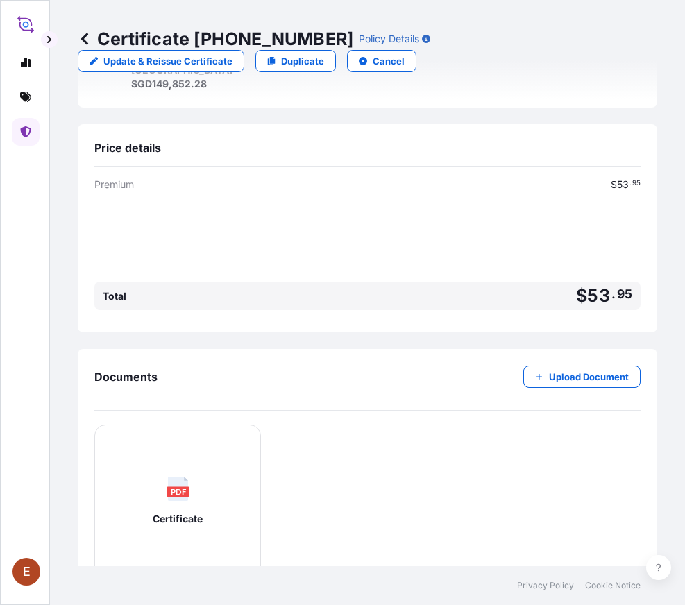
scroll to position [681, 0]
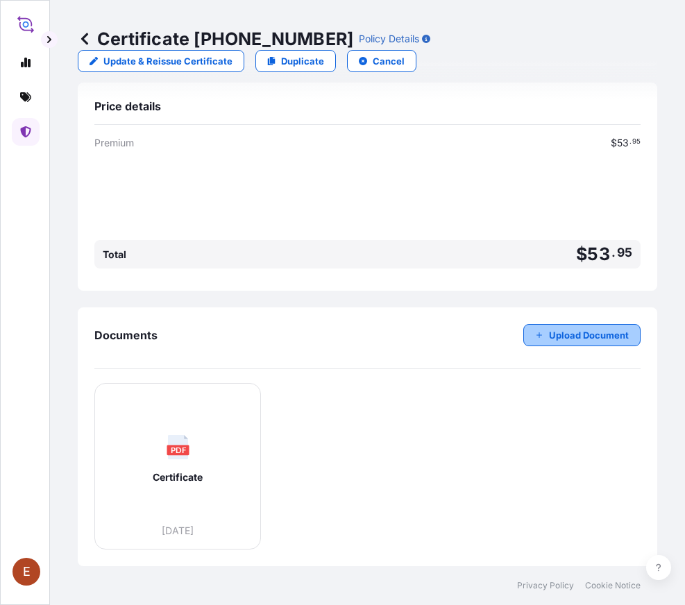
click at [569, 335] on p "Upload Document" at bounding box center [589, 335] width 80 height 14
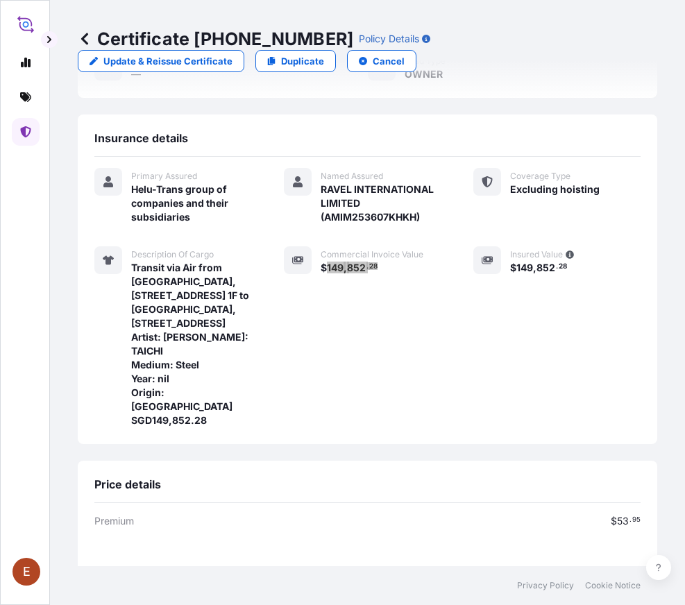
scroll to position [57, 0]
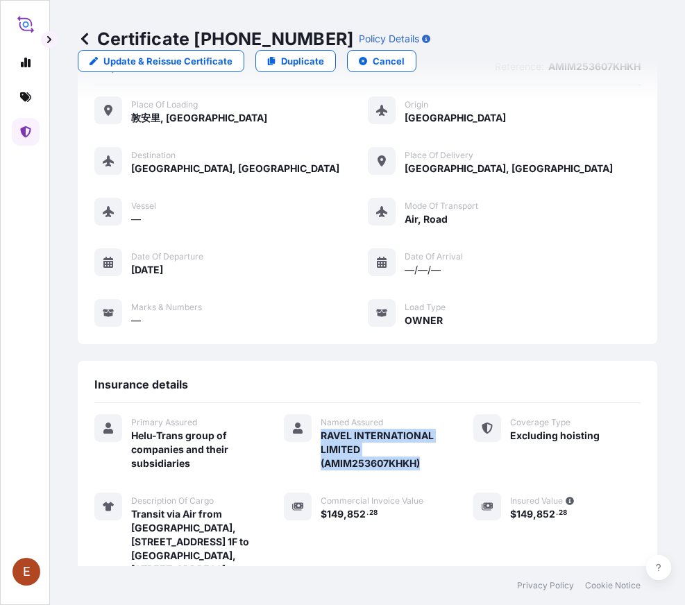
drag, startPoint x: 315, startPoint y: 432, endPoint x: 420, endPoint y: 463, distance: 109.1
click at [420, 463] on span "RAVEL INTERNATIONAL LIMITED (AMIM253607KHKH)" at bounding box center [386, 450] width 130 height 42
copy span "RAVEL INTERNATIONAL LIMITED (AMIM253607KHKH)"
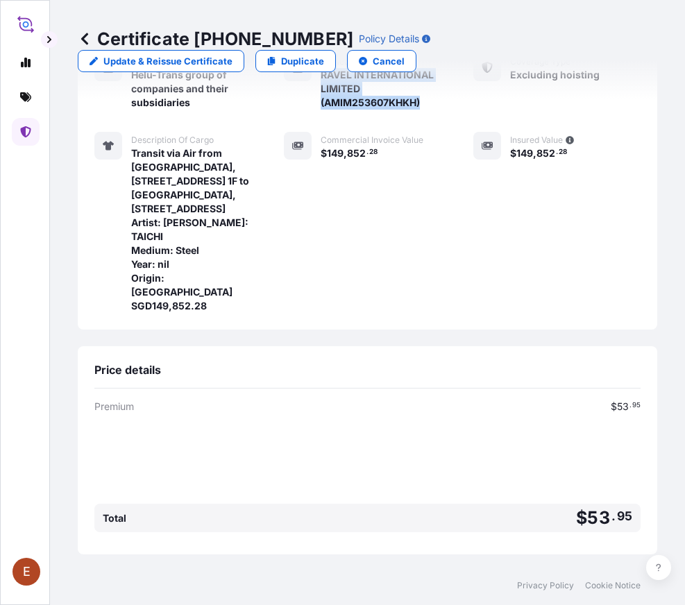
scroll to position [681, 0]
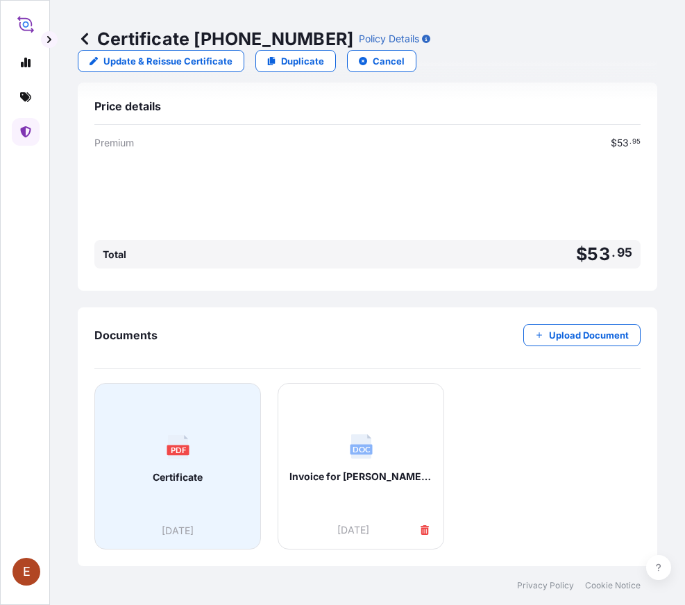
click at [164, 470] on span "Certificate" at bounding box center [178, 477] width 50 height 14
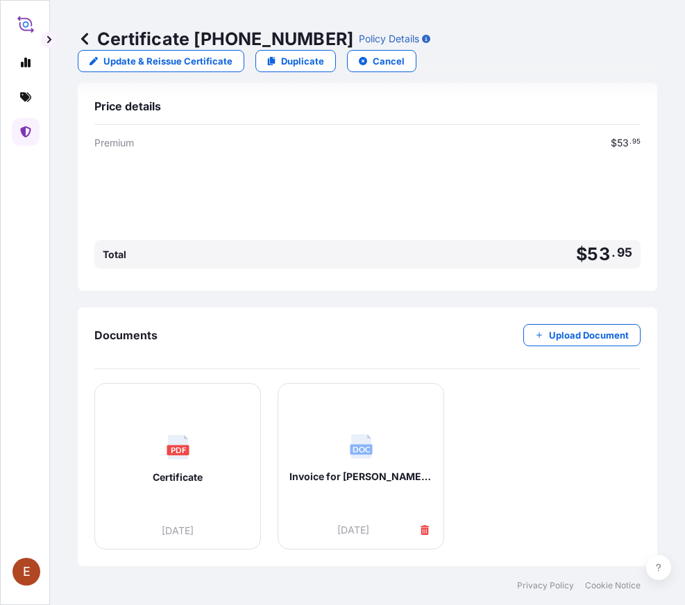
drag, startPoint x: 560, startPoint y: 468, endPoint x: 551, endPoint y: 441, distance: 28.5
click at [560, 468] on div "PDF Certificate [DATE] DOC Invoice for [PERSON_NAME].docx [DATE]" at bounding box center [367, 466] width 546 height 167
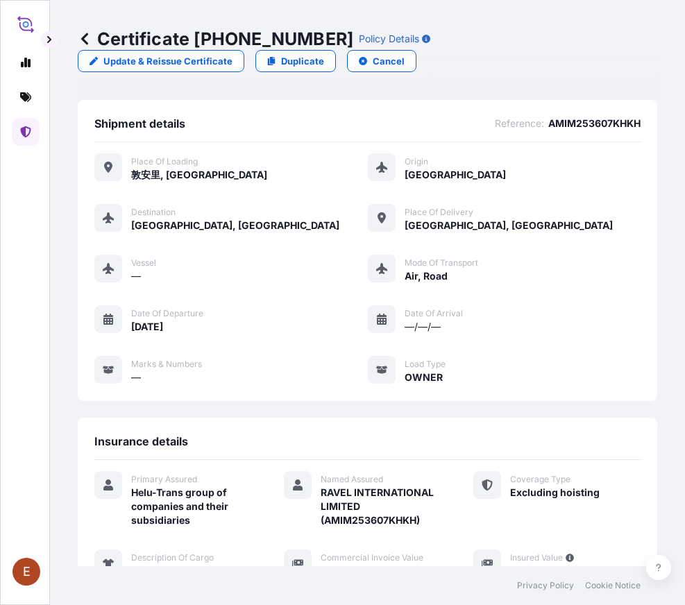
scroll to position [208, 0]
